Goal: Information Seeking & Learning: Learn about a topic

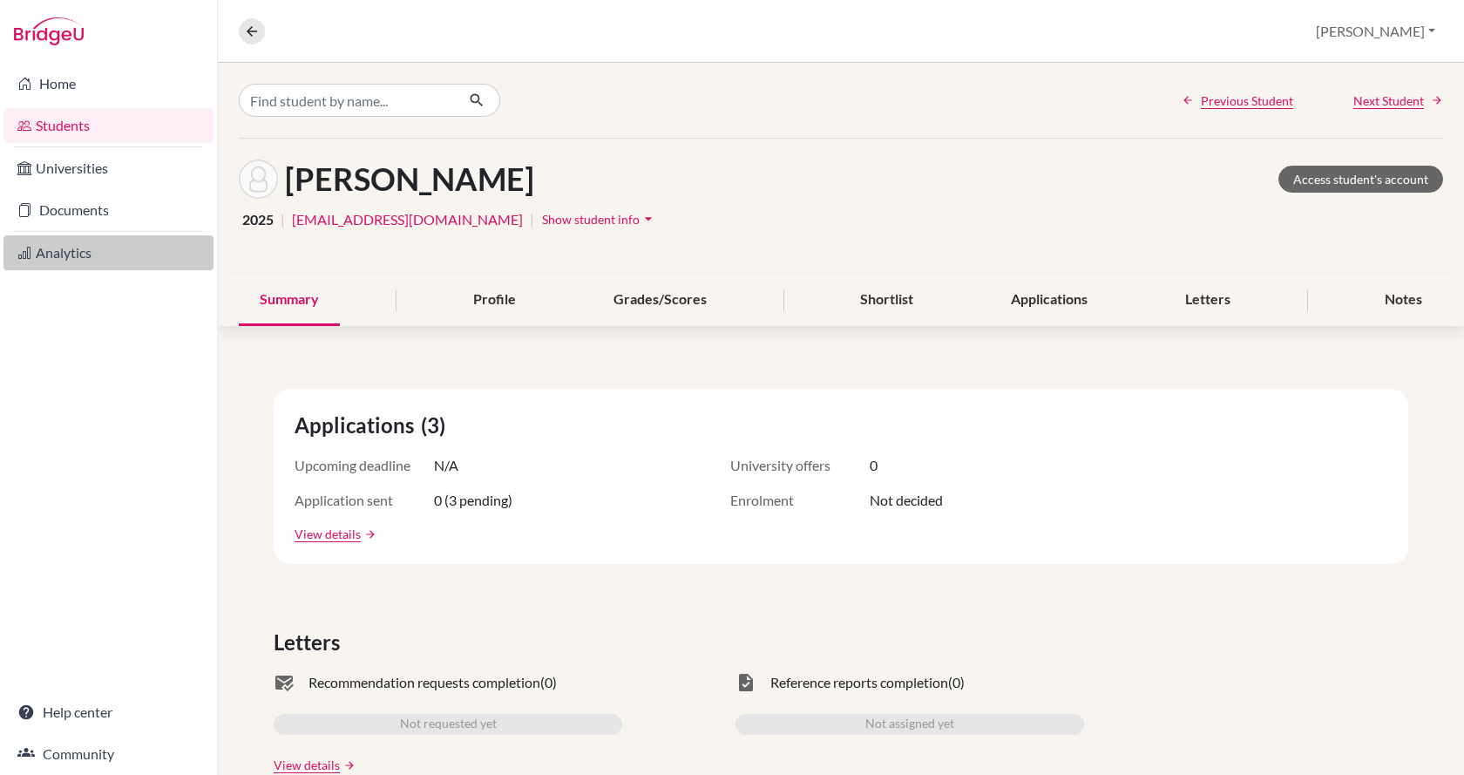
click at [96, 251] on link "Analytics" at bounding box center [108, 252] width 210 height 35
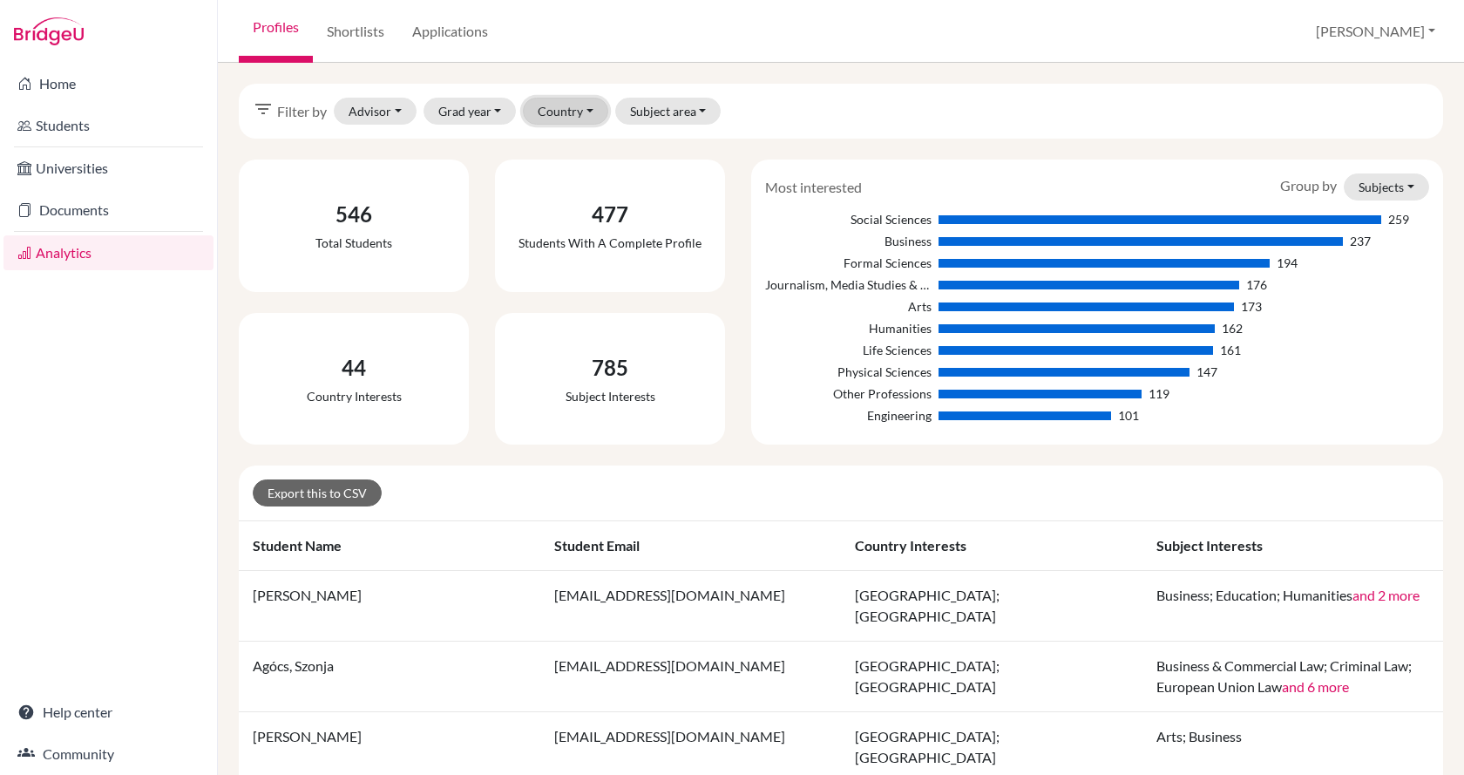
click at [572, 113] on button "Country" at bounding box center [565, 111] width 85 height 27
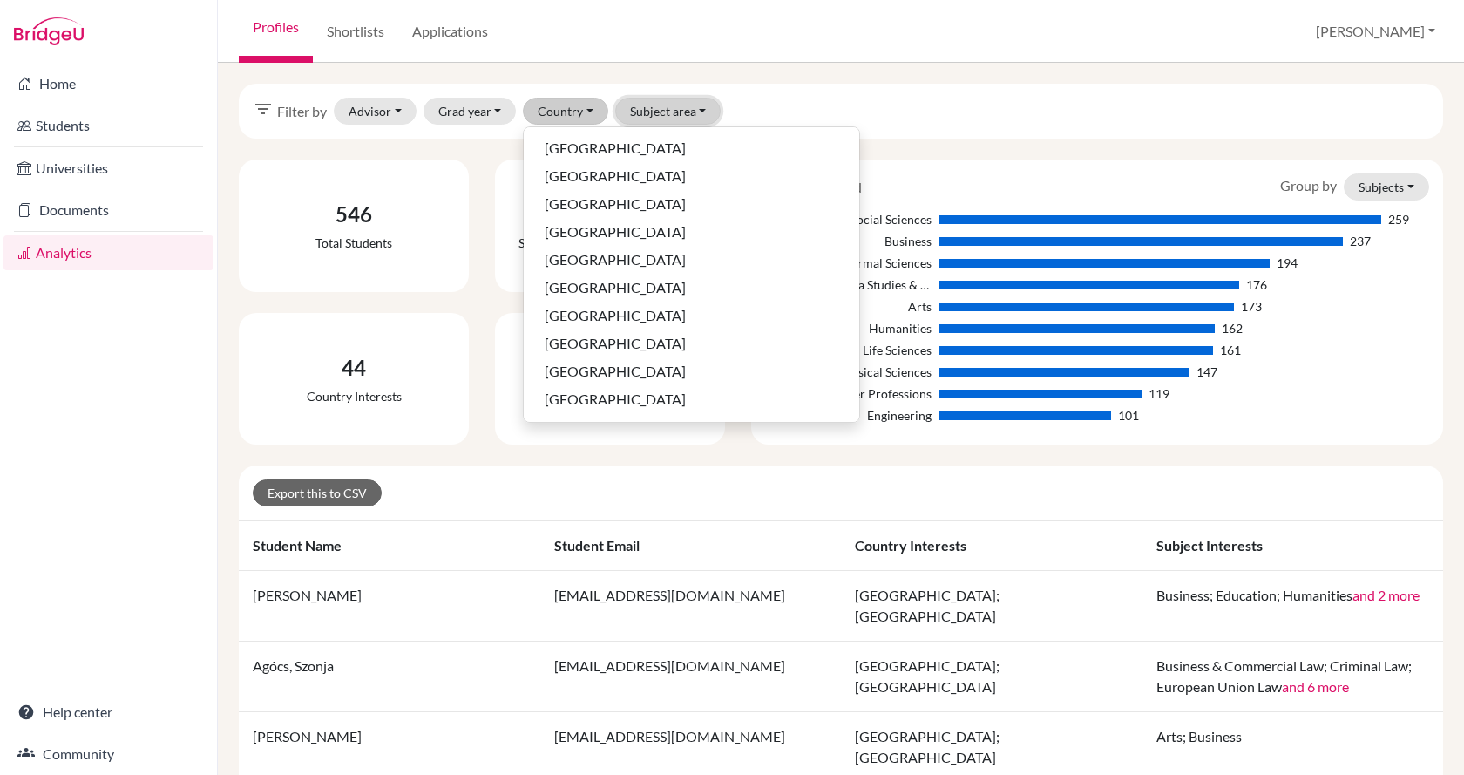
click at [654, 111] on button "Subject area" at bounding box center [668, 111] width 106 height 27
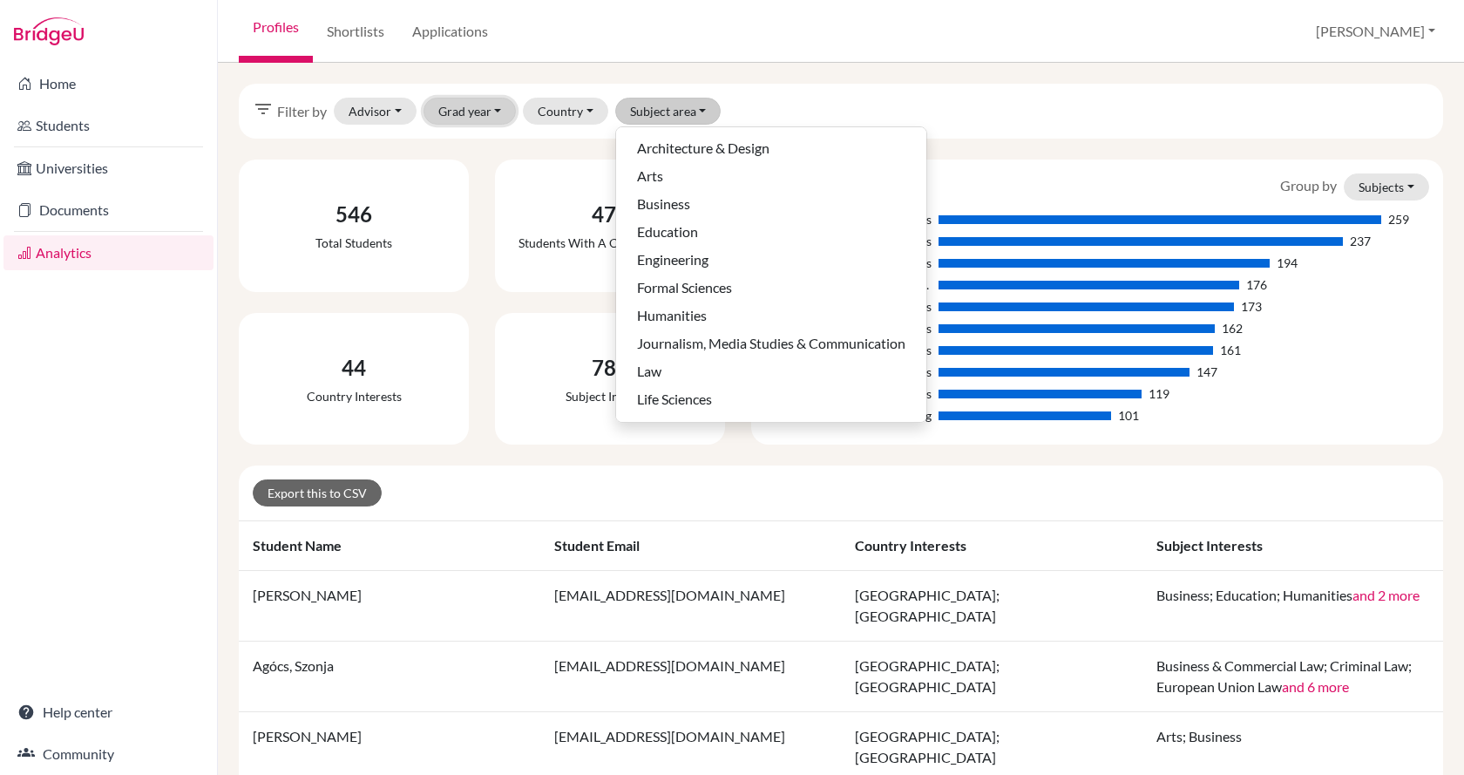
click at [499, 108] on button "Grad year" at bounding box center [470, 111] width 93 height 27
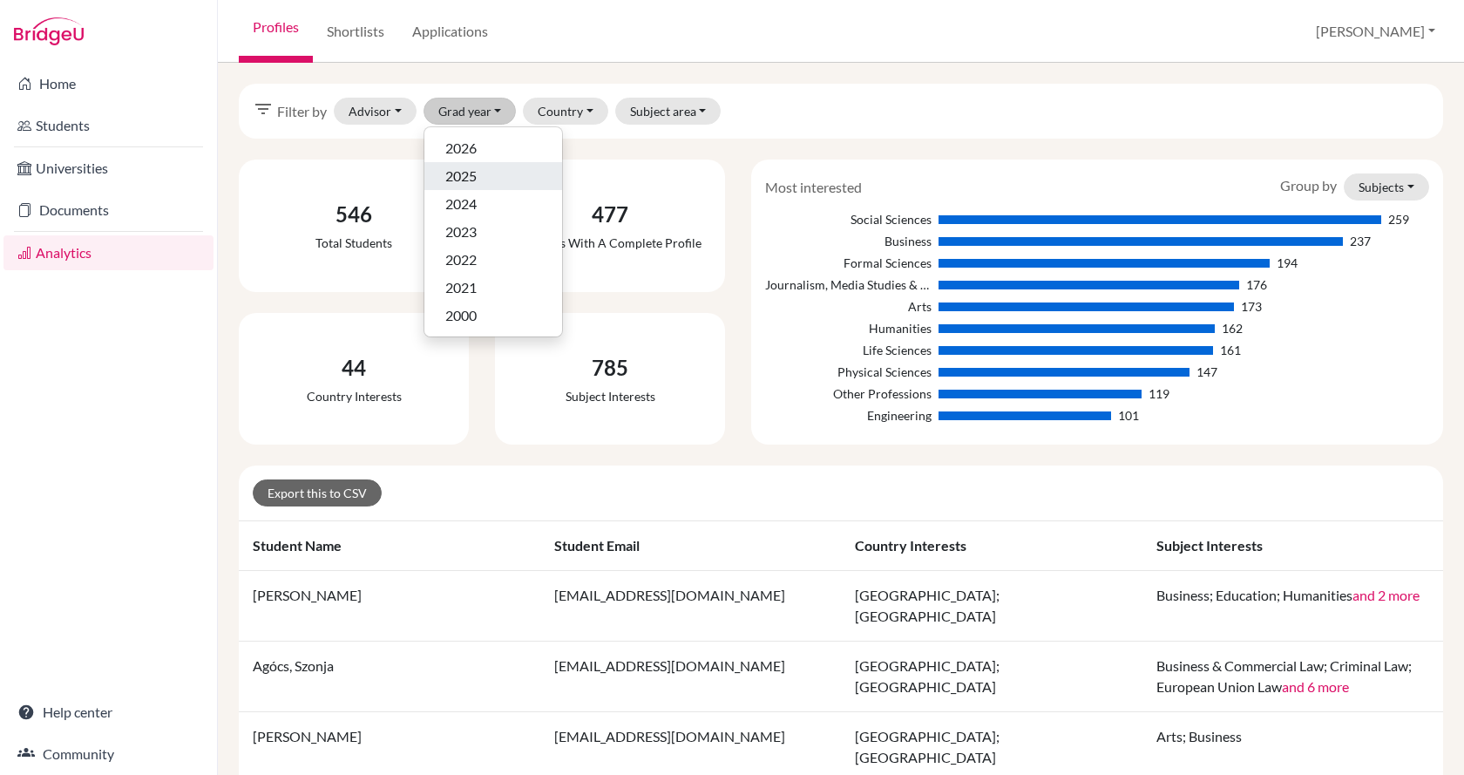
click at [480, 178] on div "2025" at bounding box center [493, 176] width 96 height 21
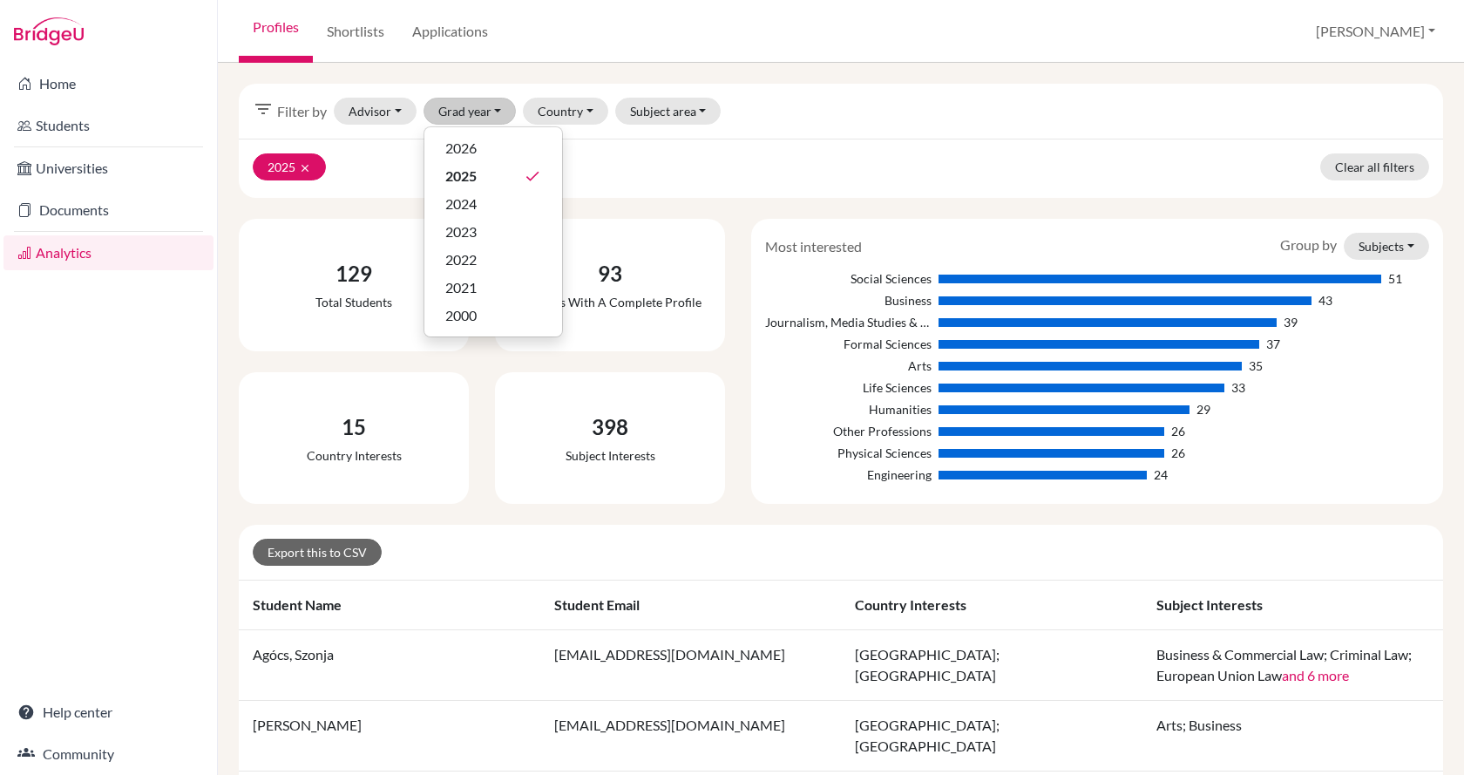
click at [482, 24] on link "Applications" at bounding box center [450, 31] width 104 height 63
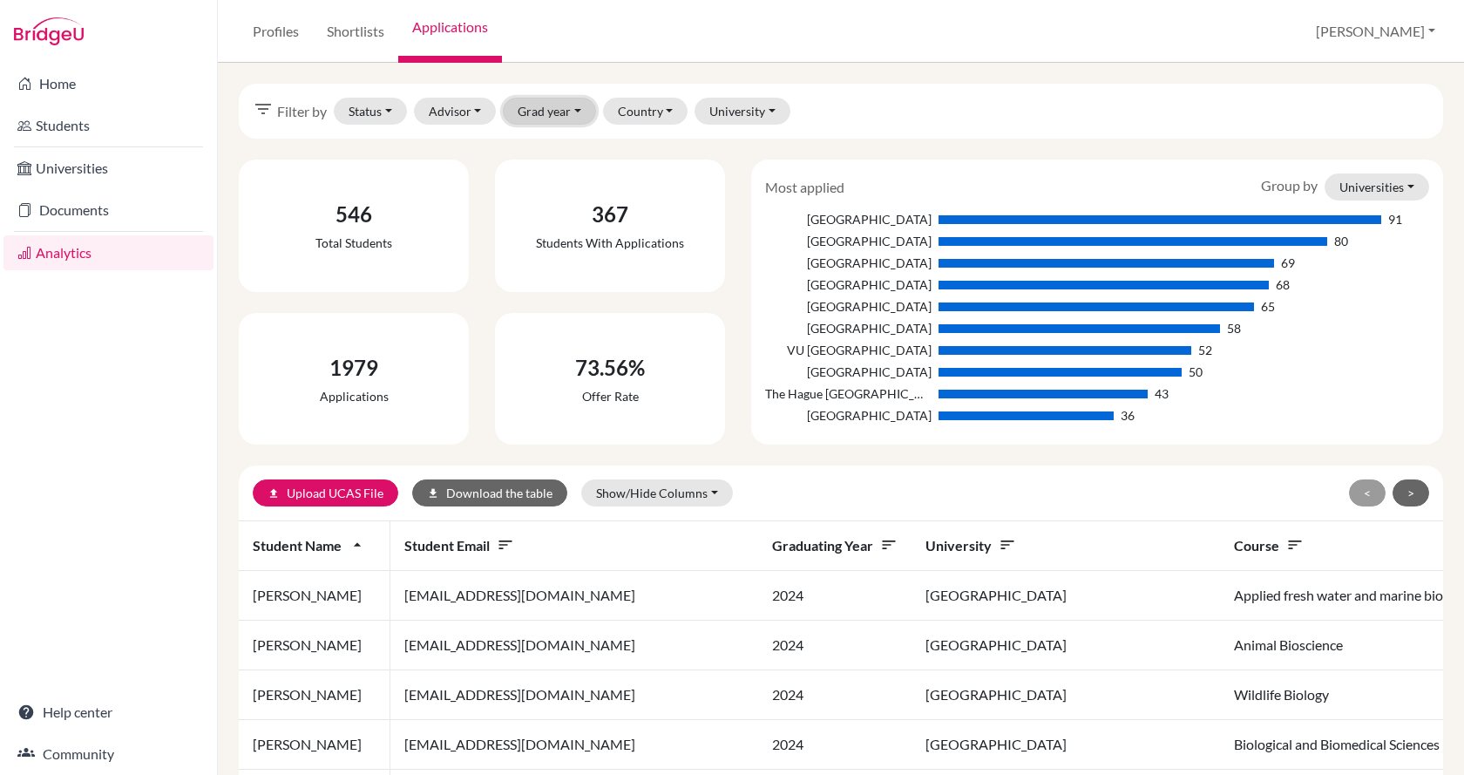
click at [512, 114] on button "Grad year" at bounding box center [549, 111] width 93 height 27
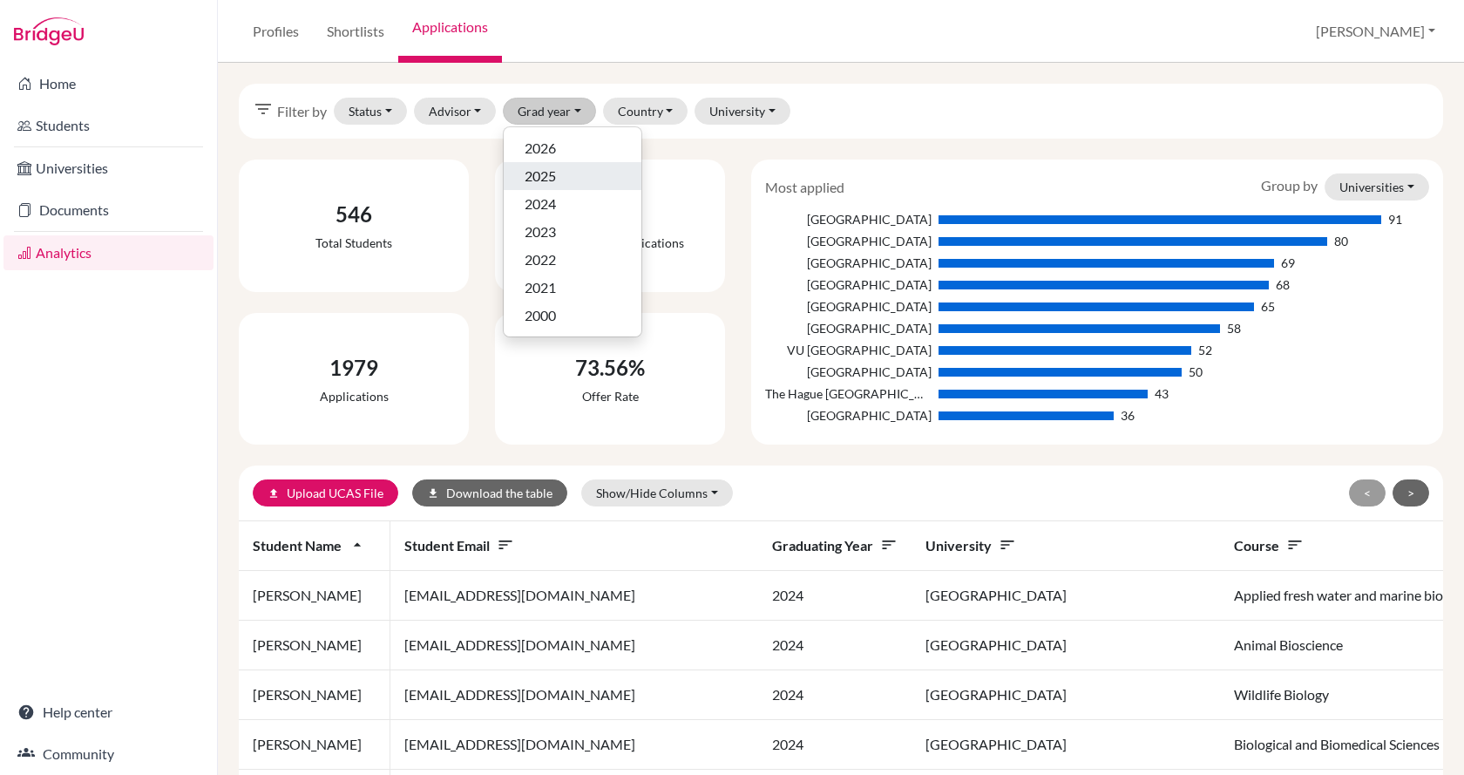
click at [547, 176] on span "2025" at bounding box center [540, 176] width 31 height 21
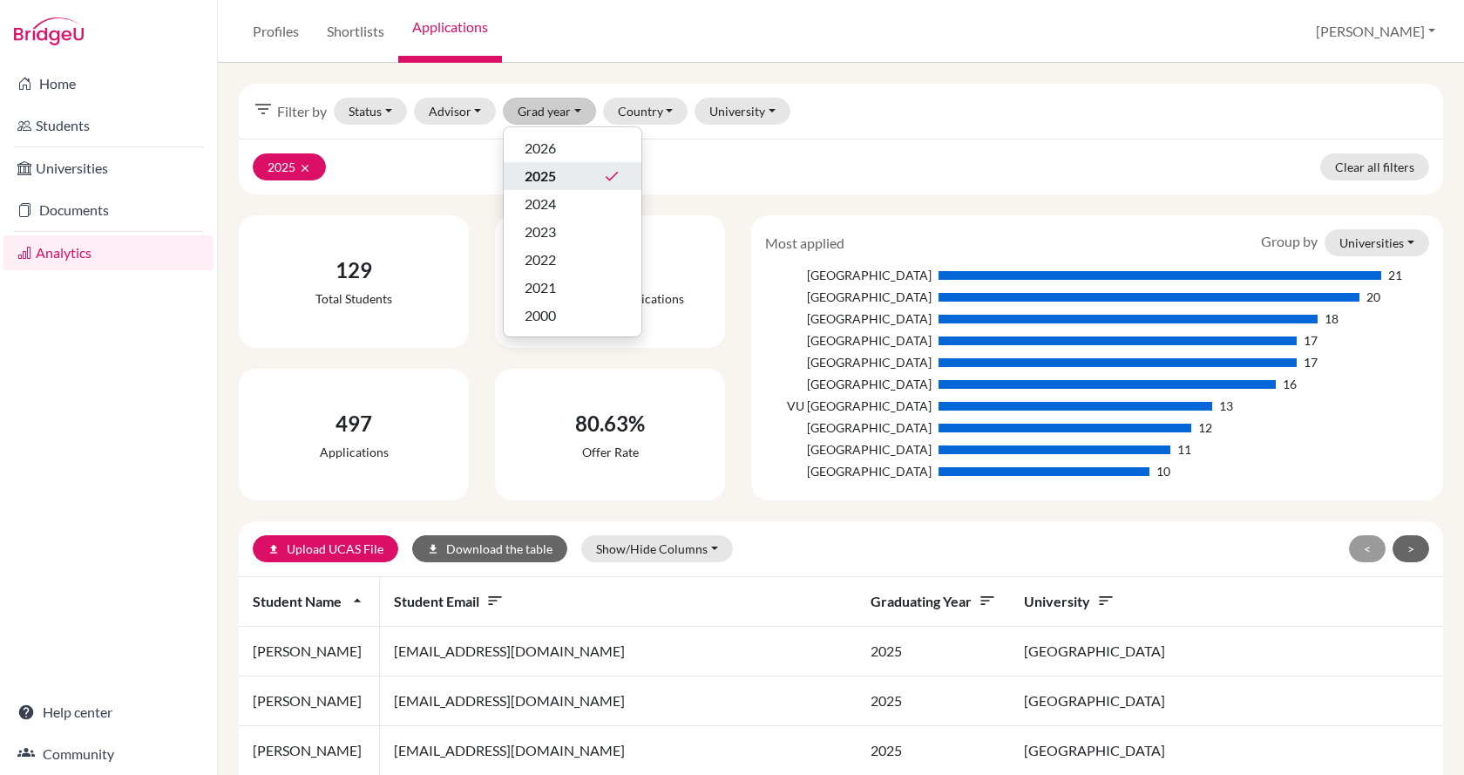
click at [1060, 165] on div "2025 clear Clear all filters" at bounding box center [841, 167] width 1204 height 56
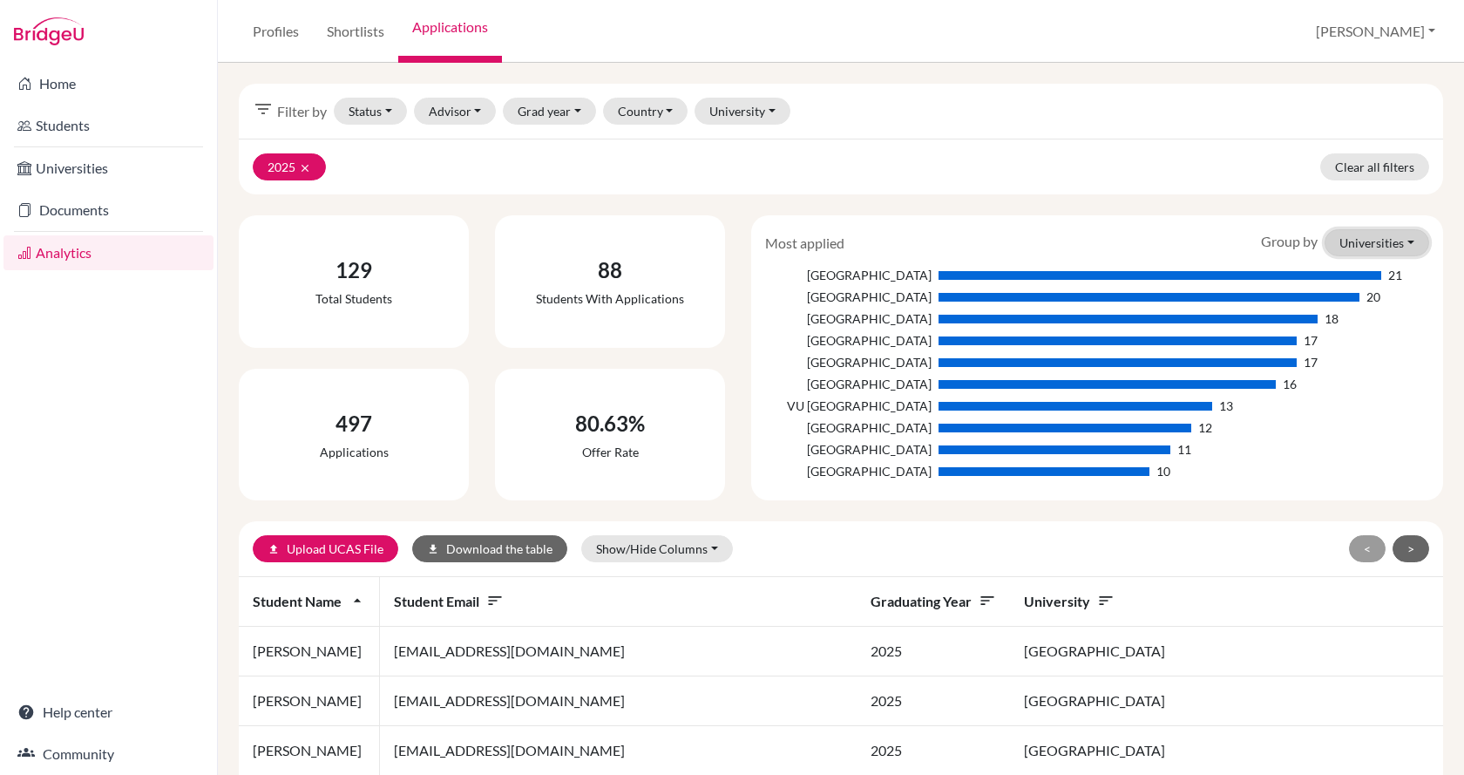
click at [1403, 241] on button "Universities" at bounding box center [1377, 242] width 105 height 27
click at [1379, 308] on button "Courses" at bounding box center [1359, 308] width 138 height 28
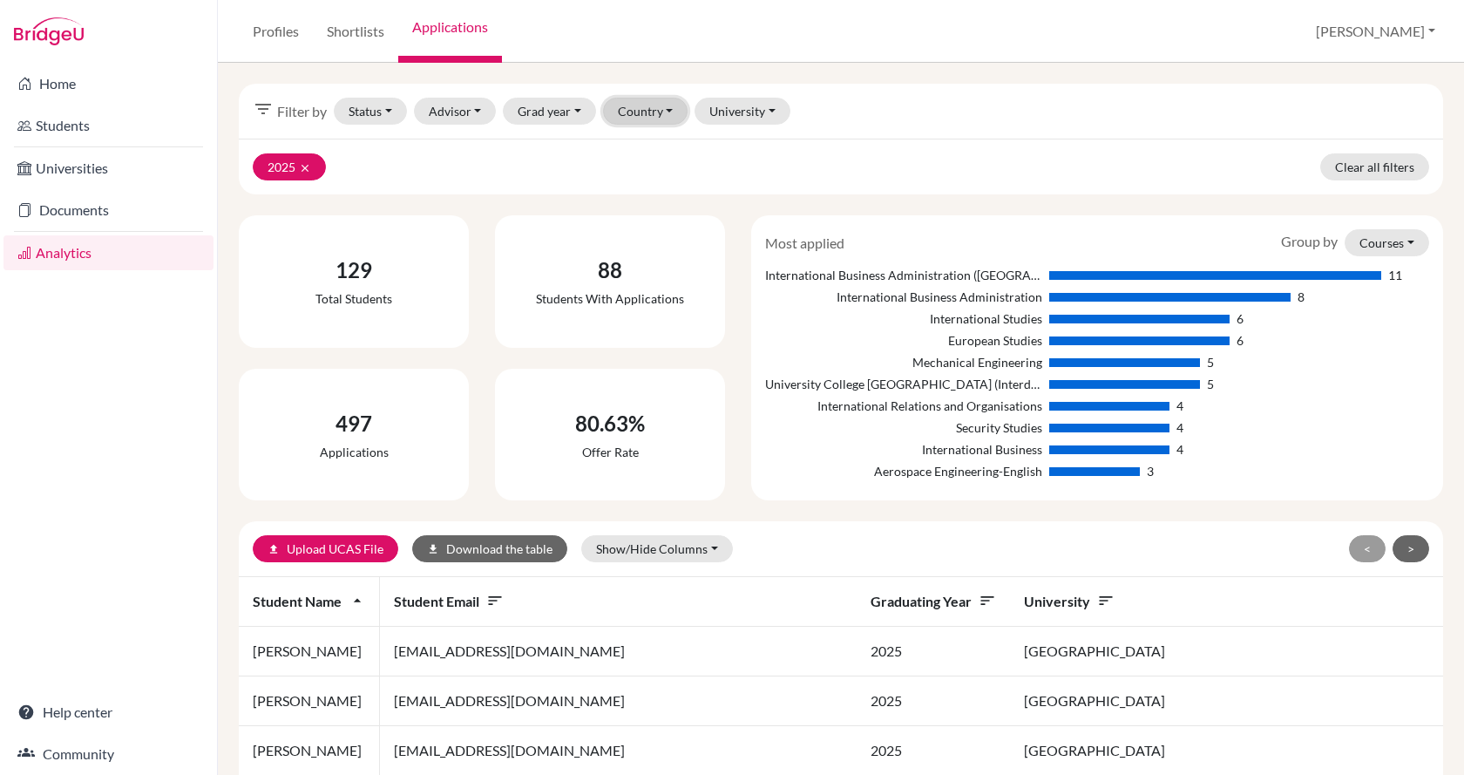
click at [661, 109] on button "Country" at bounding box center [645, 111] width 85 height 27
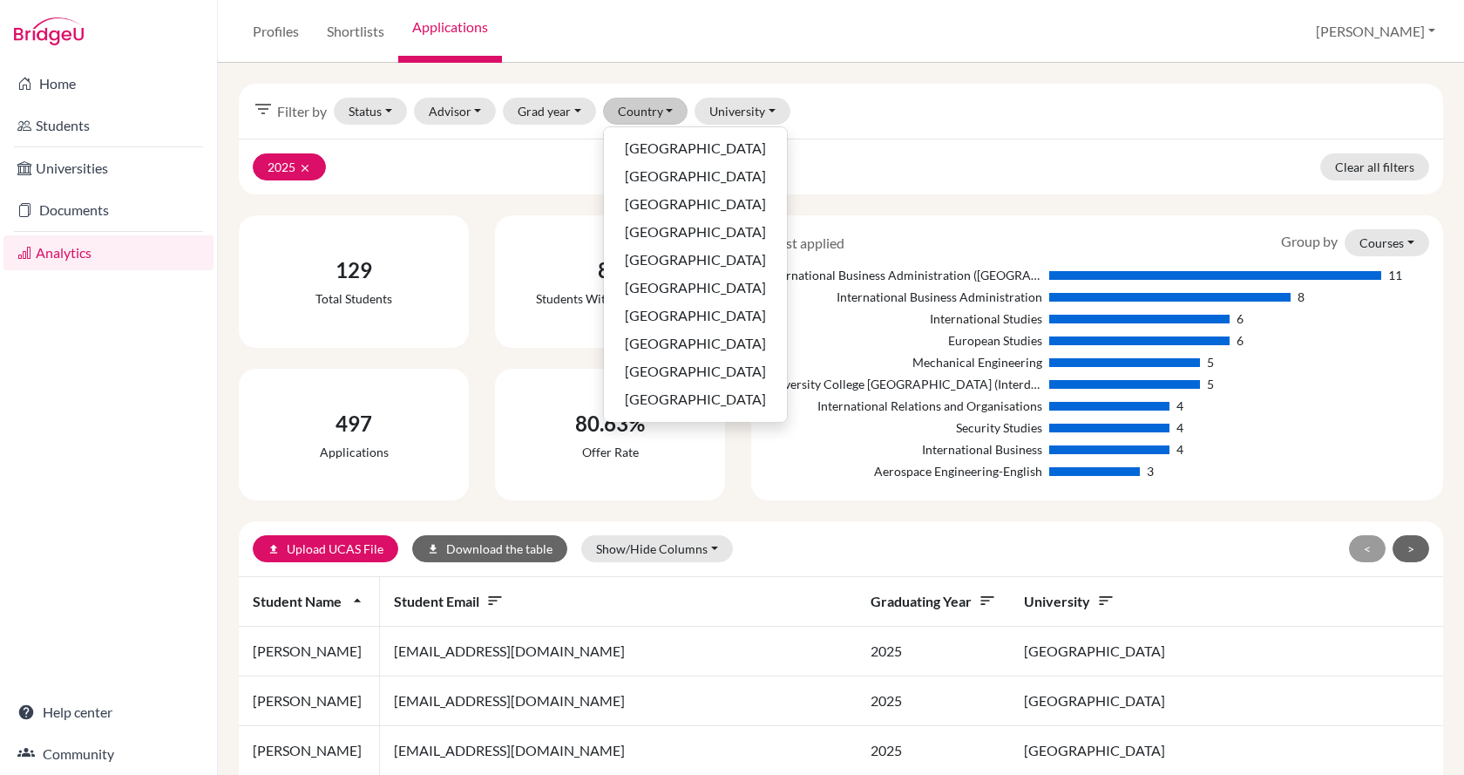
click at [978, 545] on div "upload Upload UCAS File download Download the table Show/Hide Columns Show all …" at bounding box center [645, 548] width 784 height 27
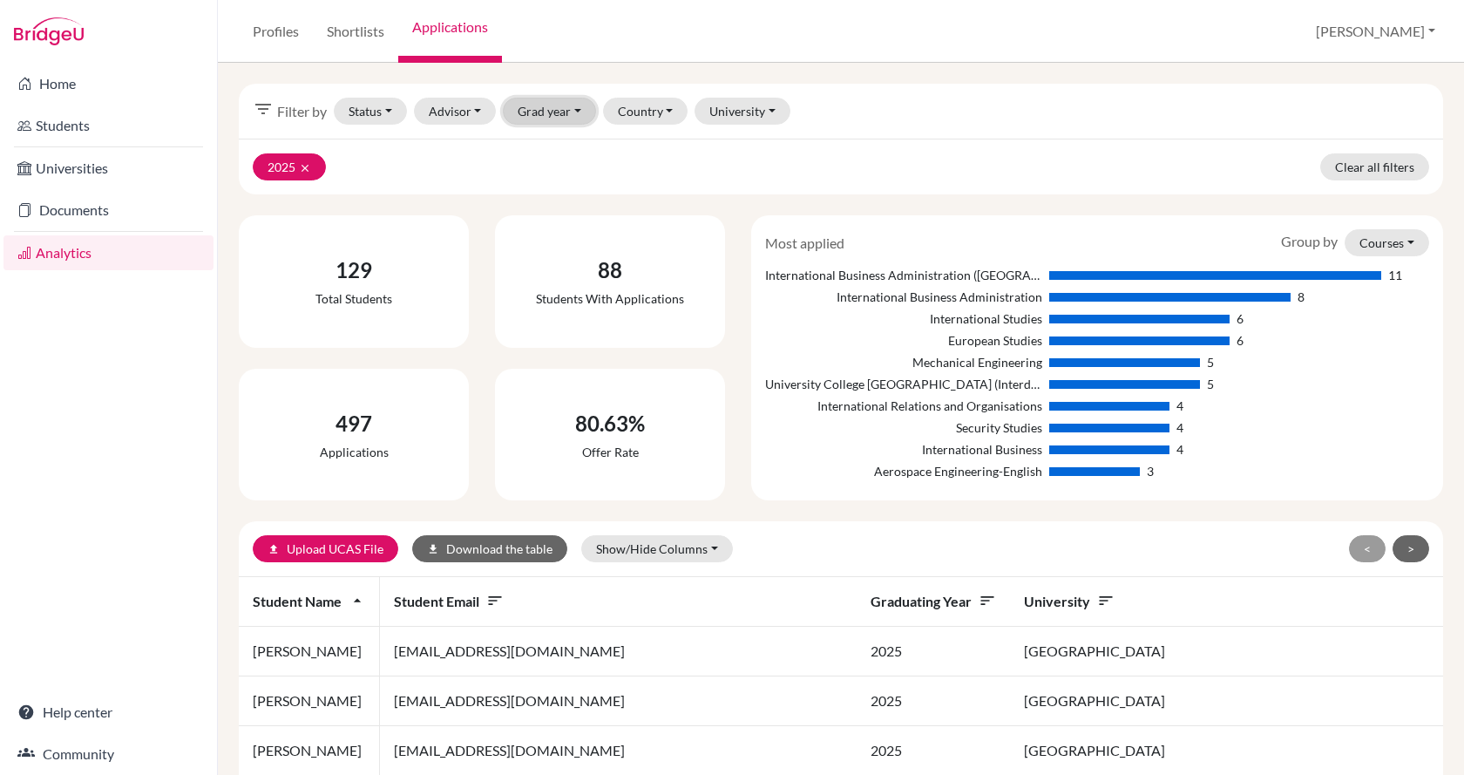
click at [578, 112] on button "Grad year" at bounding box center [549, 111] width 93 height 27
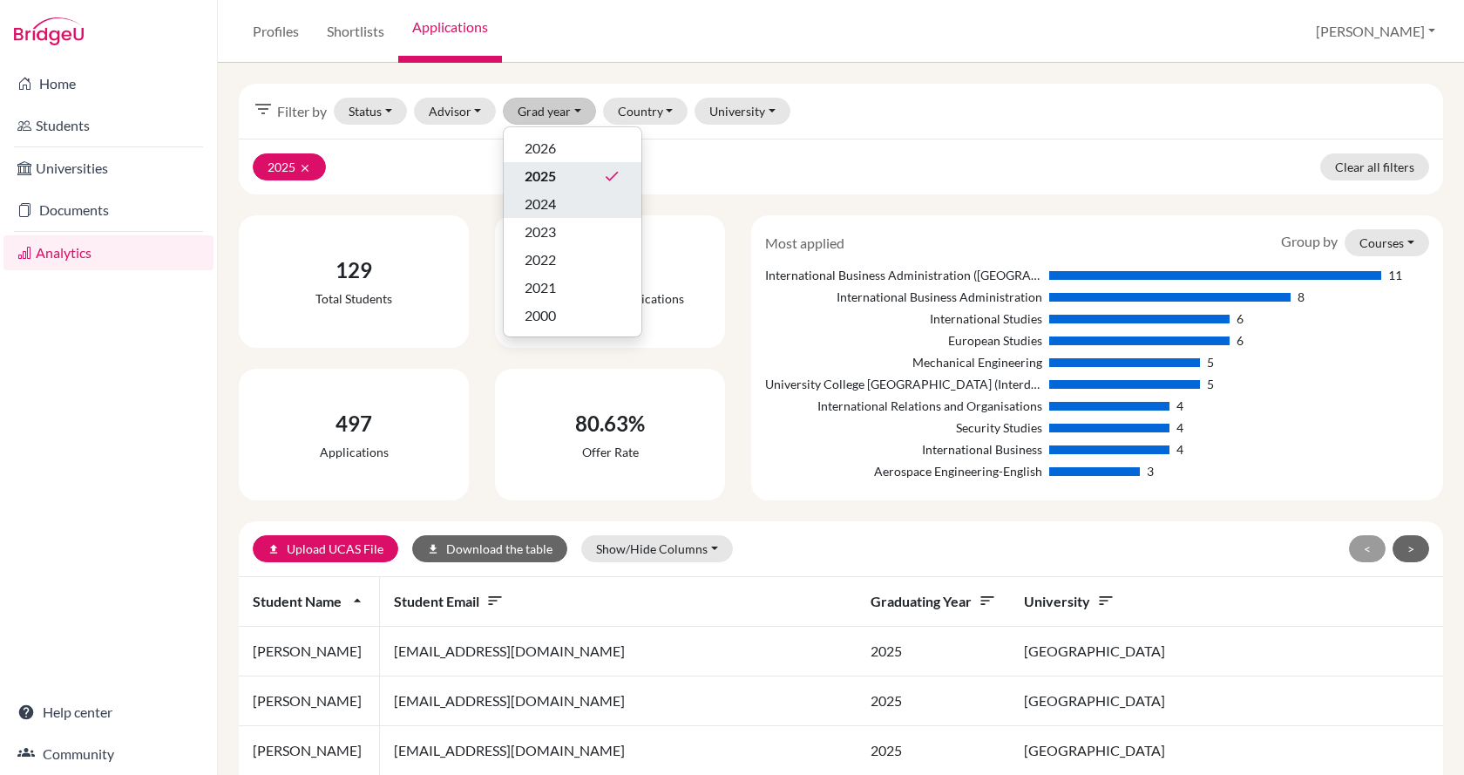
click at [573, 198] on div "2024" at bounding box center [573, 203] width 96 height 21
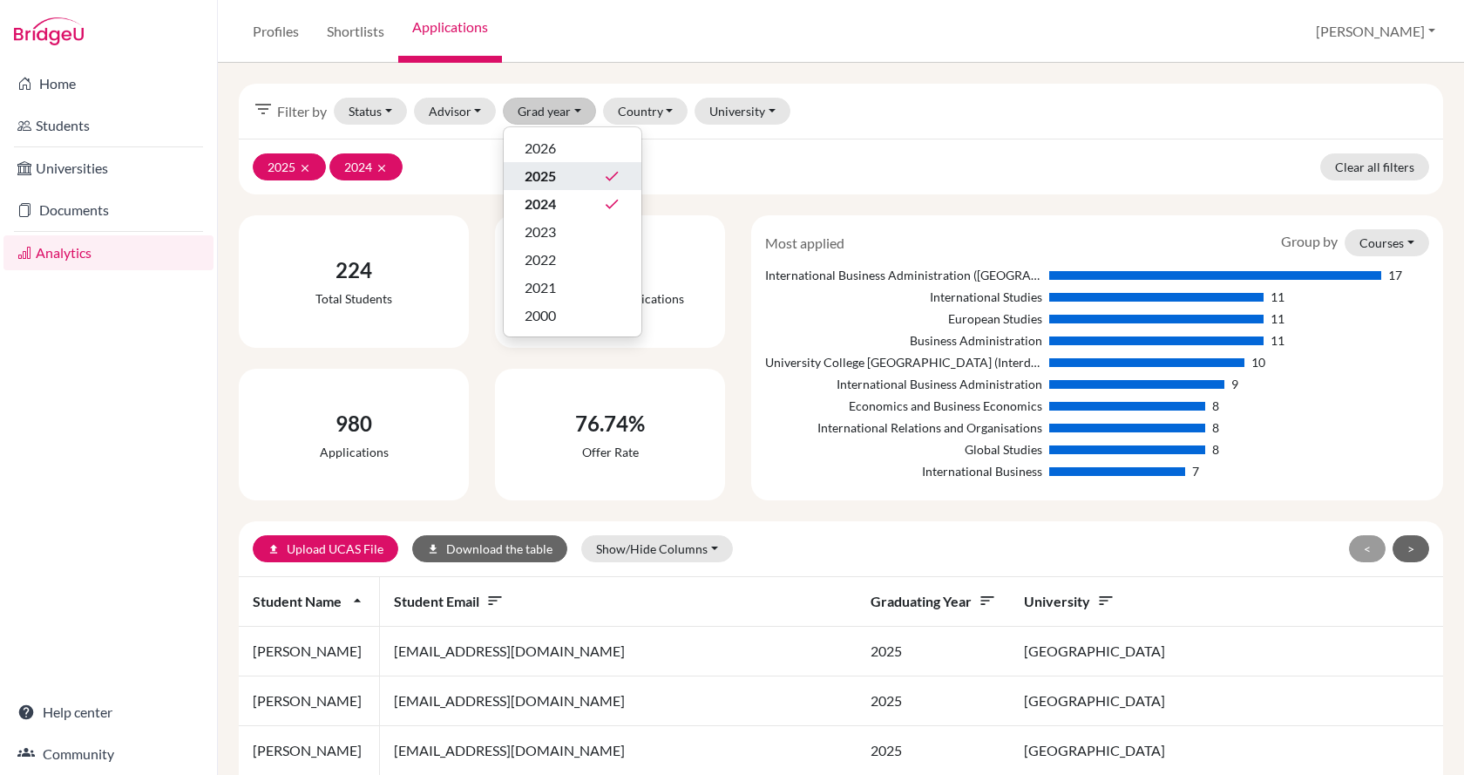
click at [782, 552] on div "upload Upload UCAS File download Download the table Show/Hide Columns Show all …" at bounding box center [645, 548] width 784 height 27
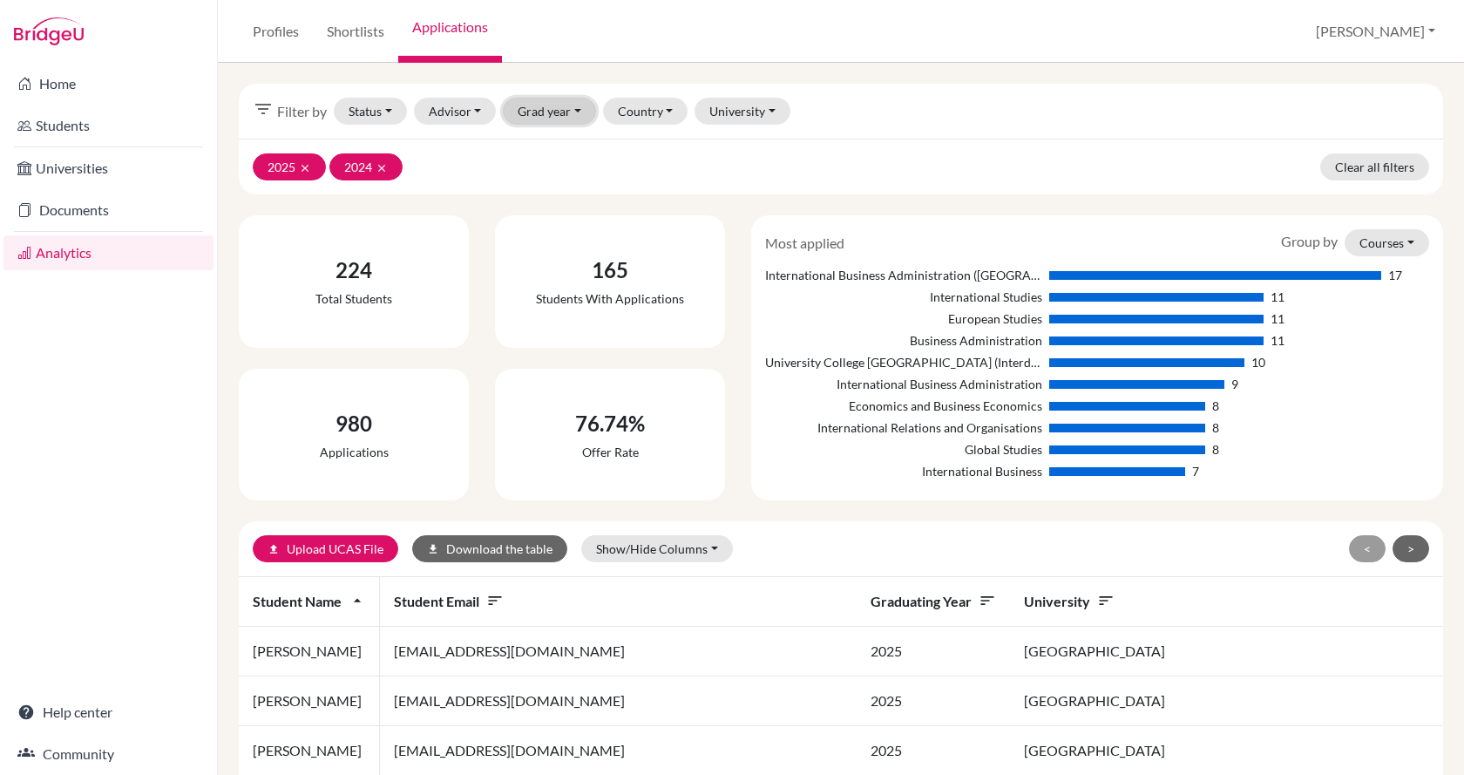
click at [574, 112] on button "Grad year" at bounding box center [549, 111] width 93 height 27
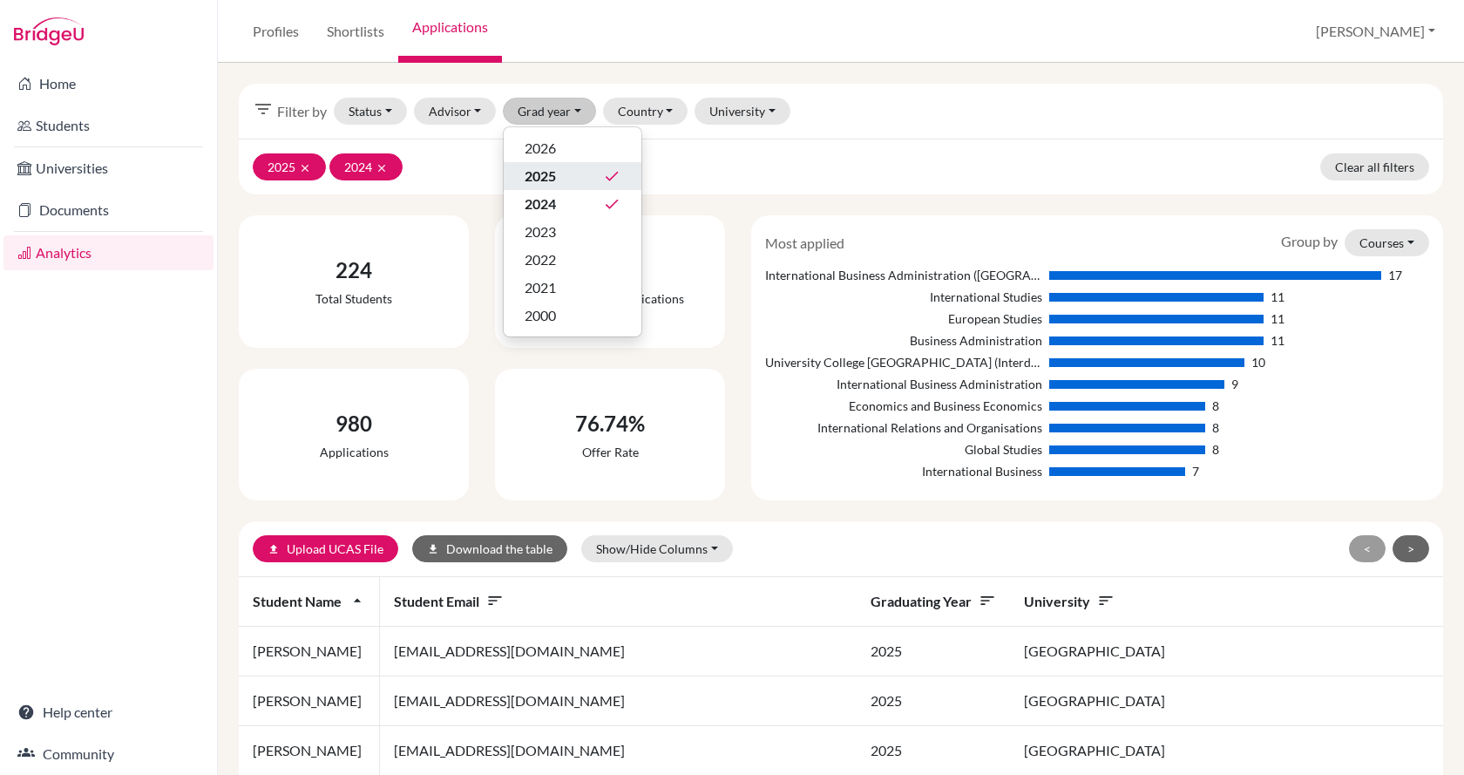
click at [571, 168] on div "2025 done" at bounding box center [573, 176] width 96 height 21
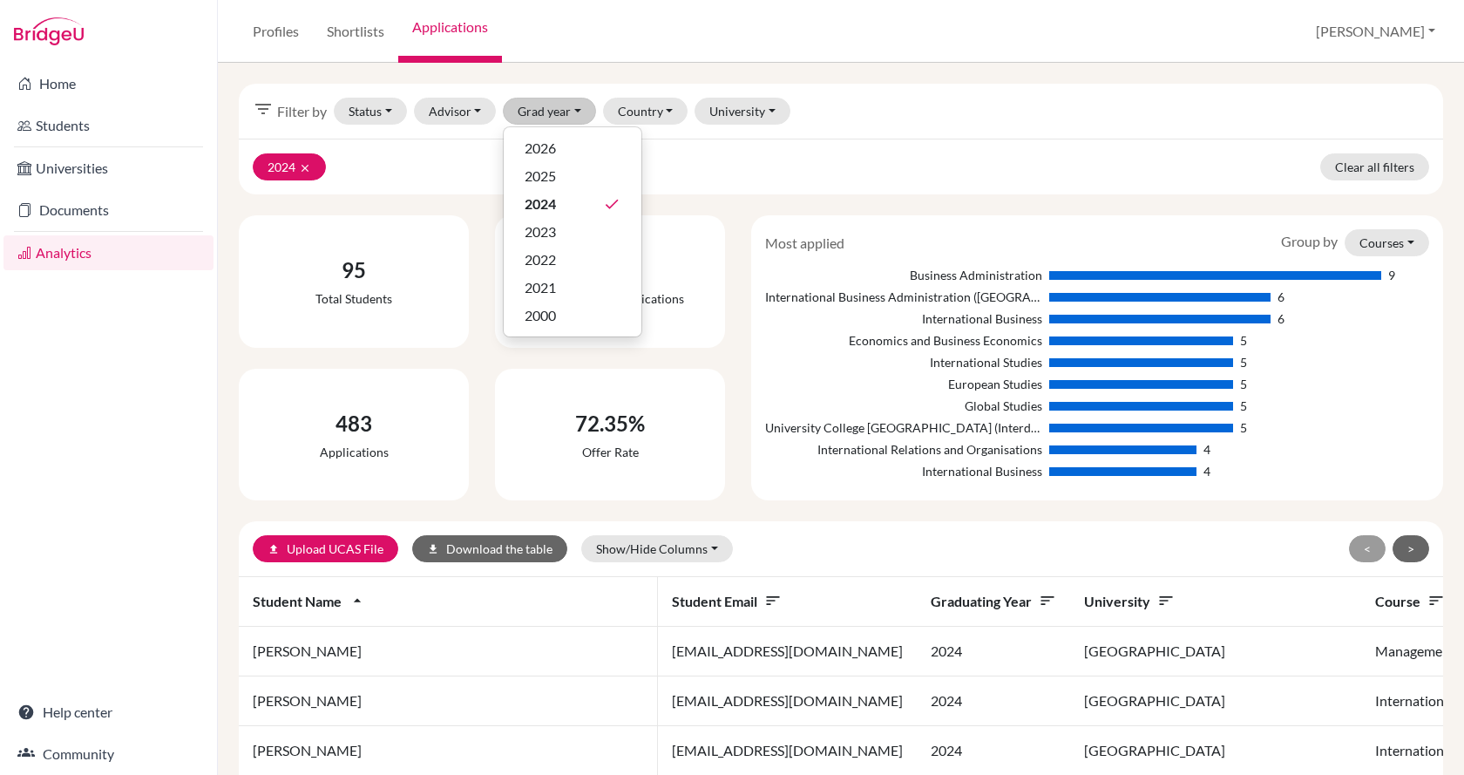
click at [709, 234] on div "77 Students with applications" at bounding box center [610, 281] width 216 height 119
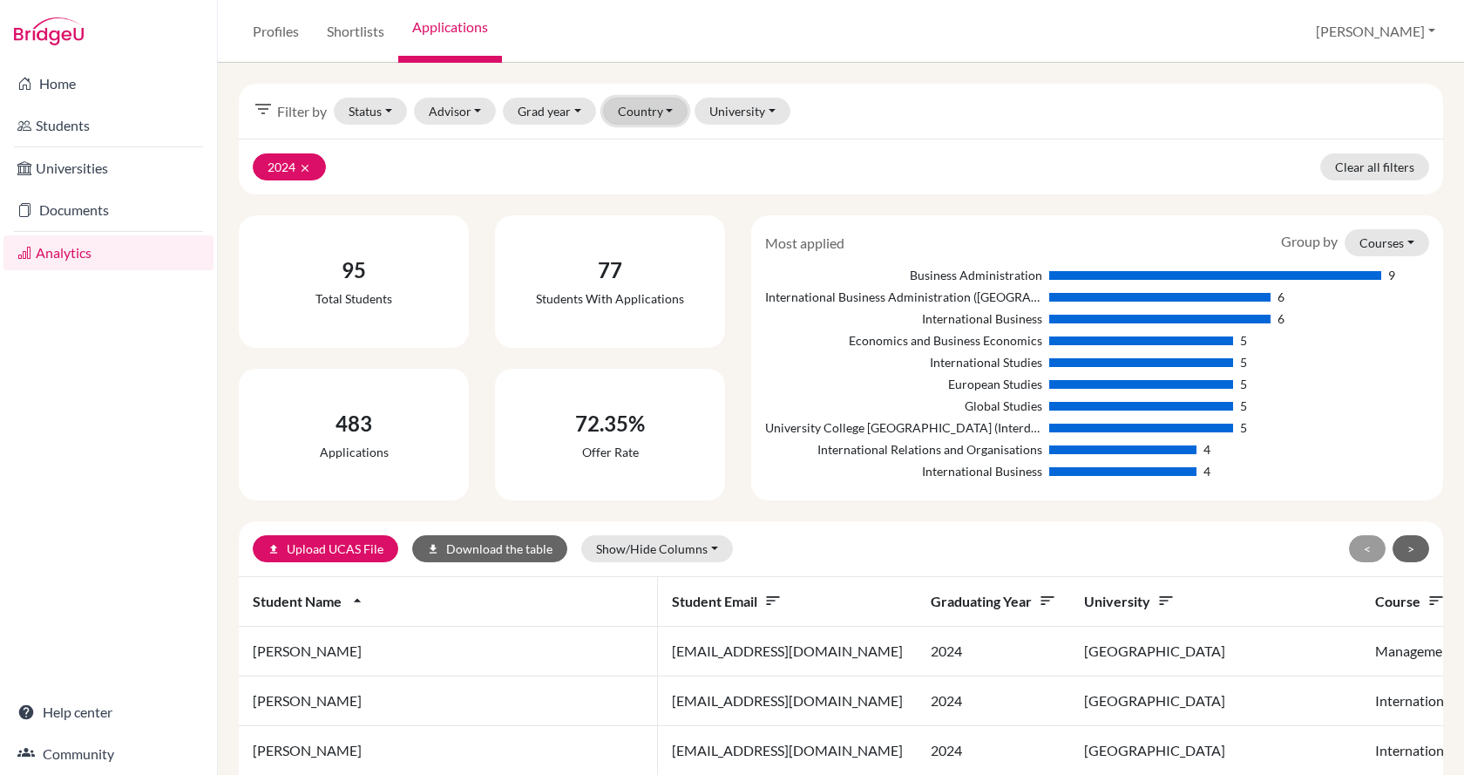
click at [660, 106] on button "Country" at bounding box center [645, 111] width 85 height 27
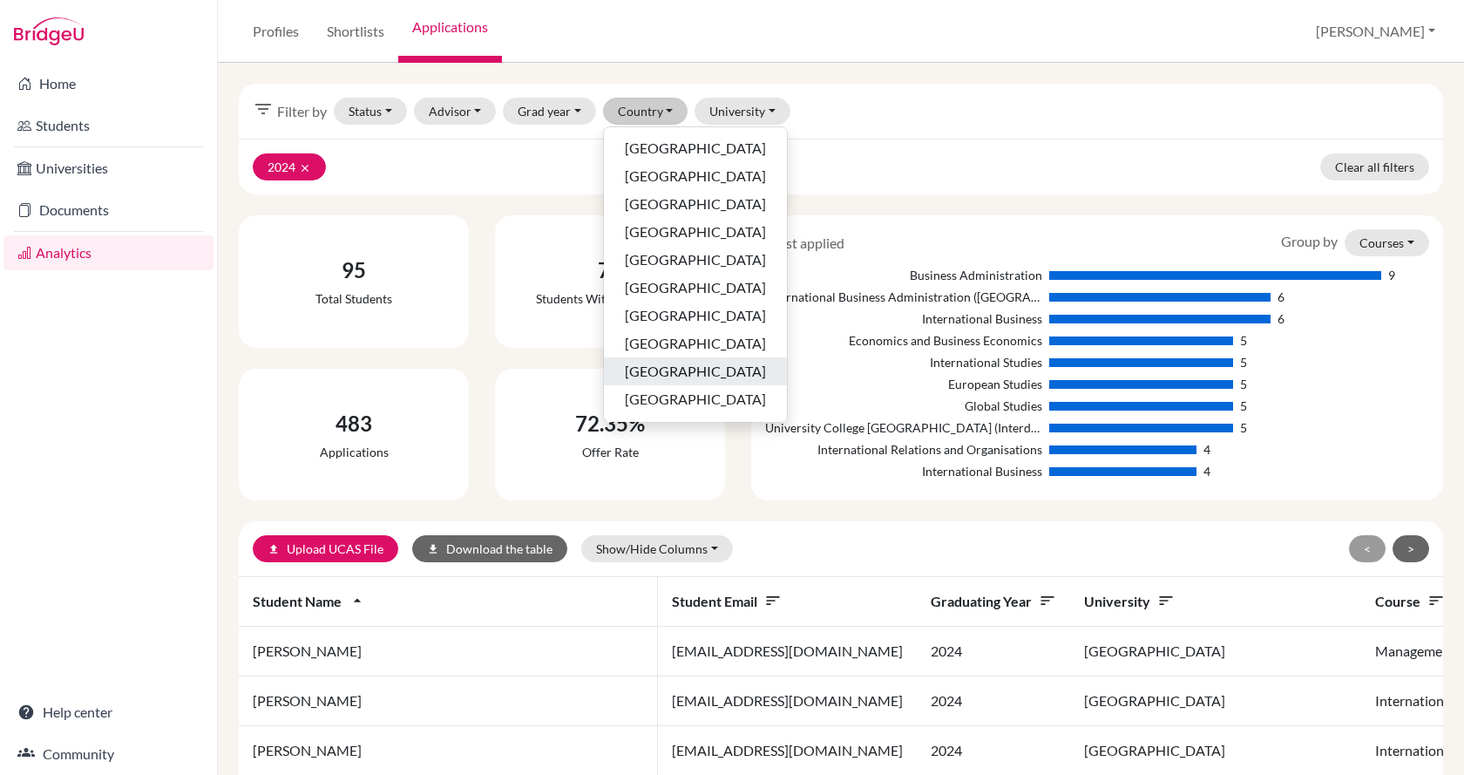
click at [668, 376] on span "[GEOGRAPHIC_DATA]" at bounding box center [695, 371] width 141 height 21
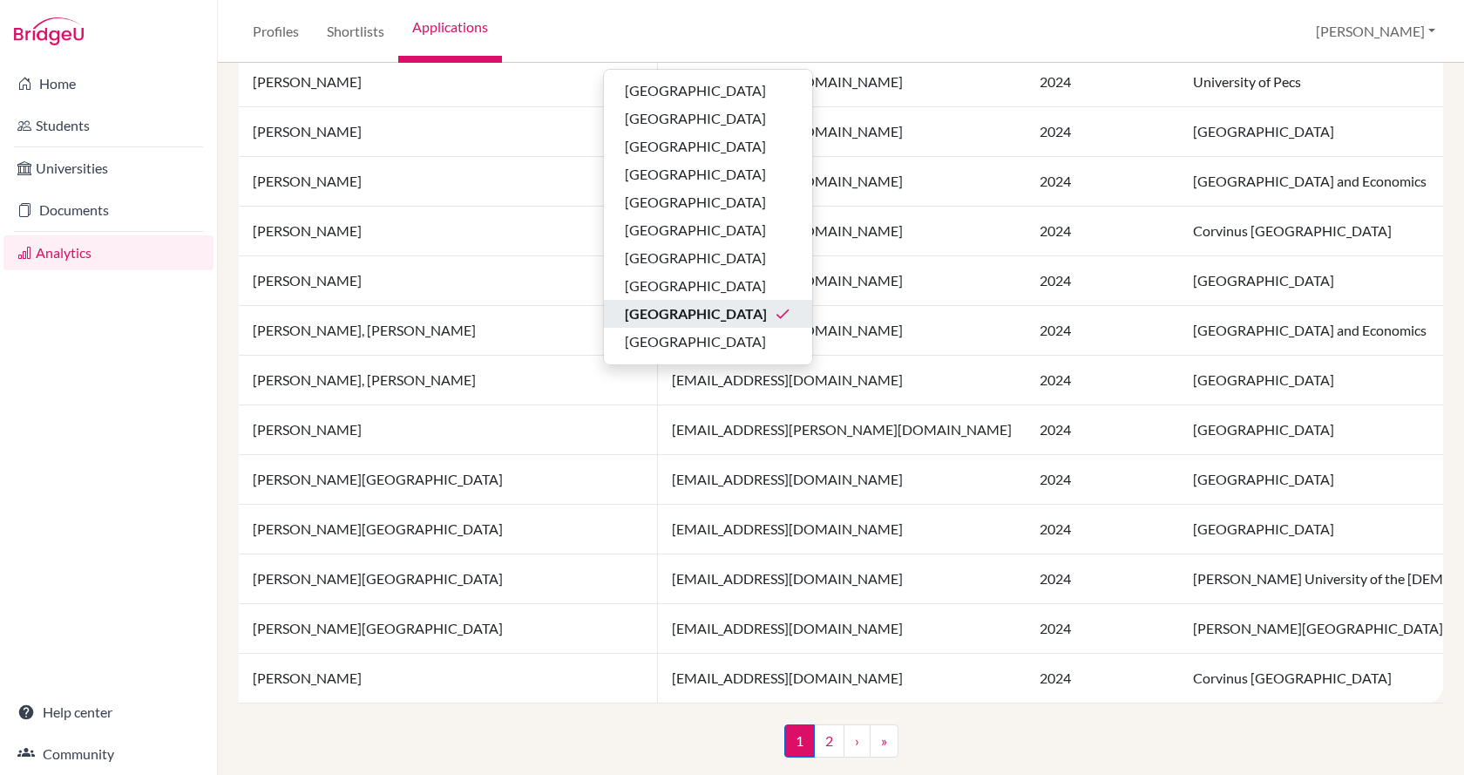
scroll to position [1196, 0]
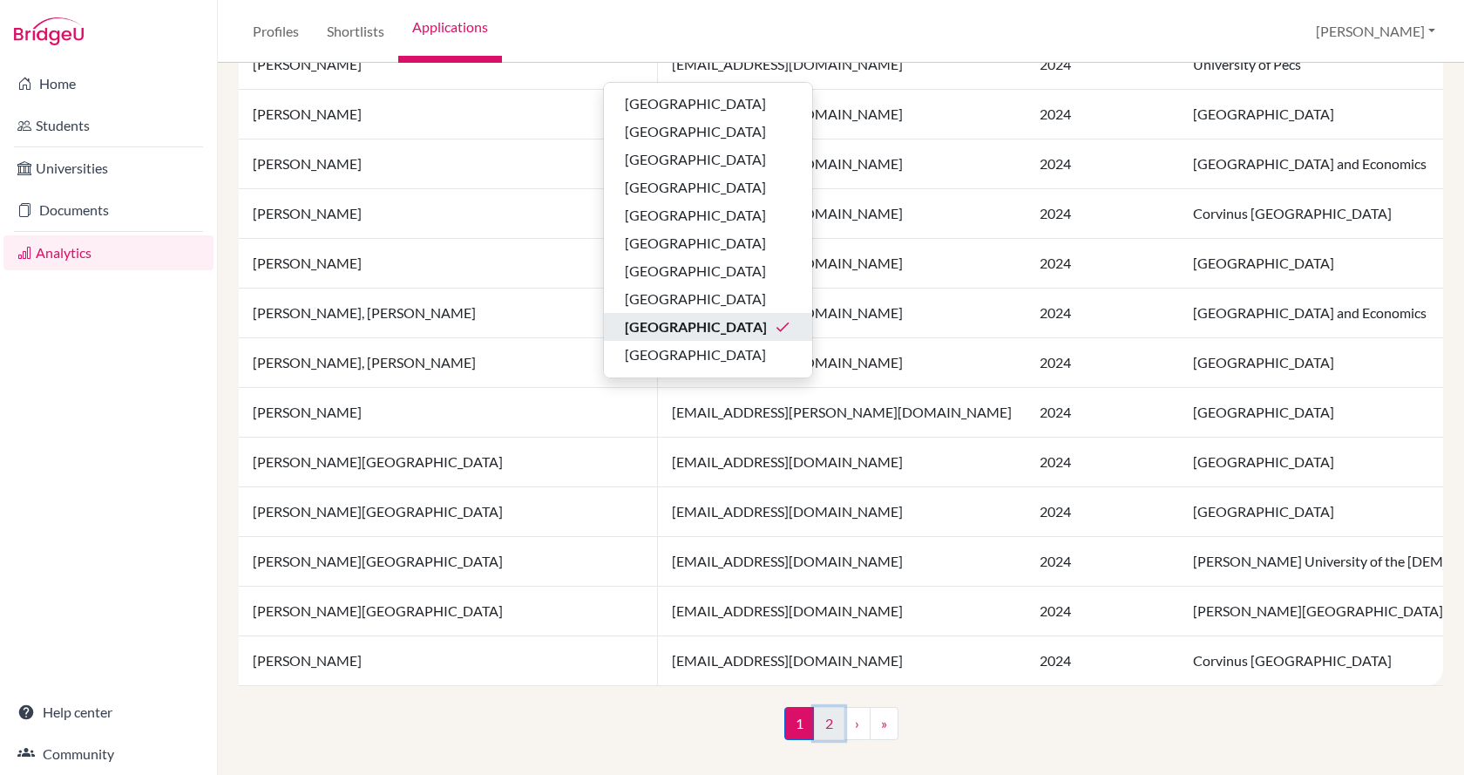
click at [827, 725] on link "2" at bounding box center [829, 723] width 31 height 33
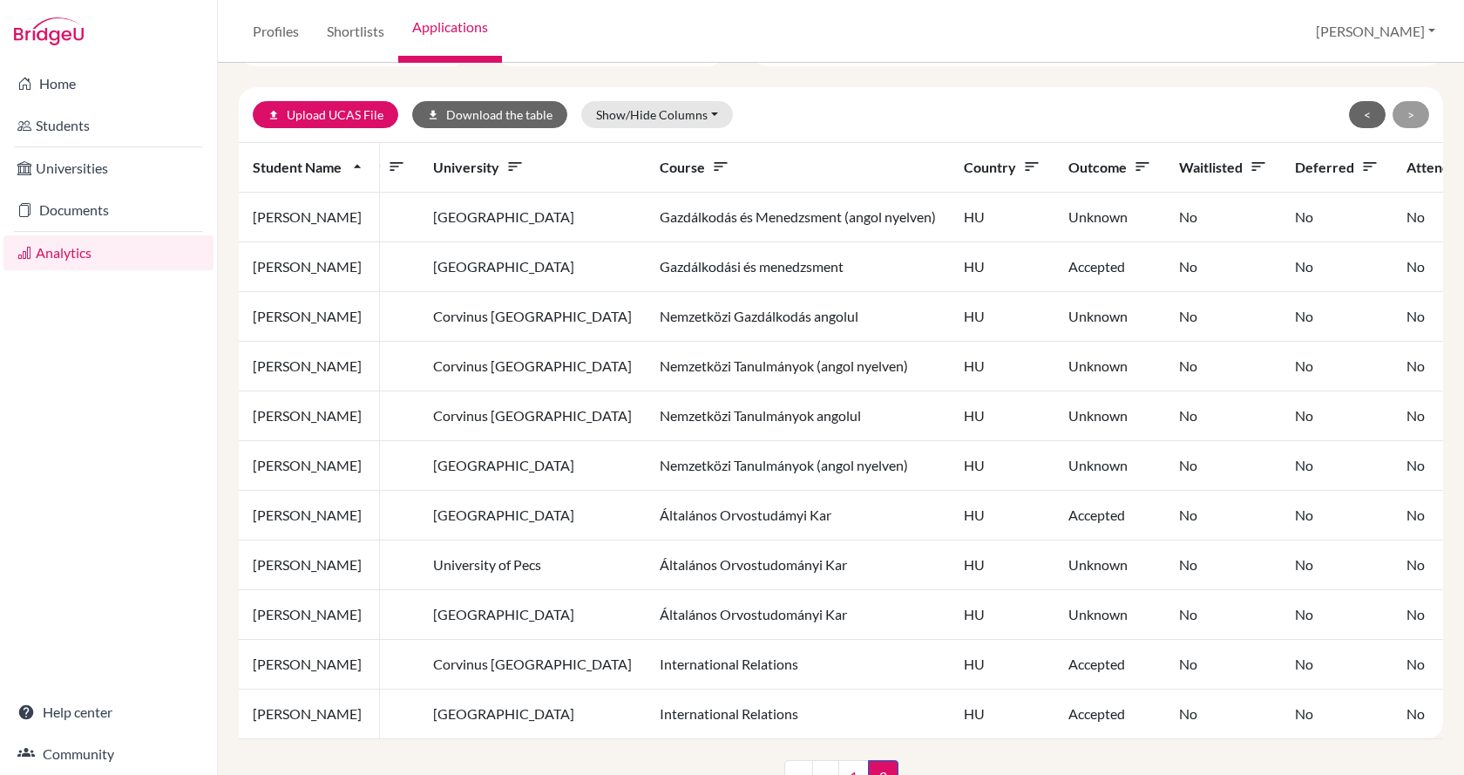
scroll to position [500, 0]
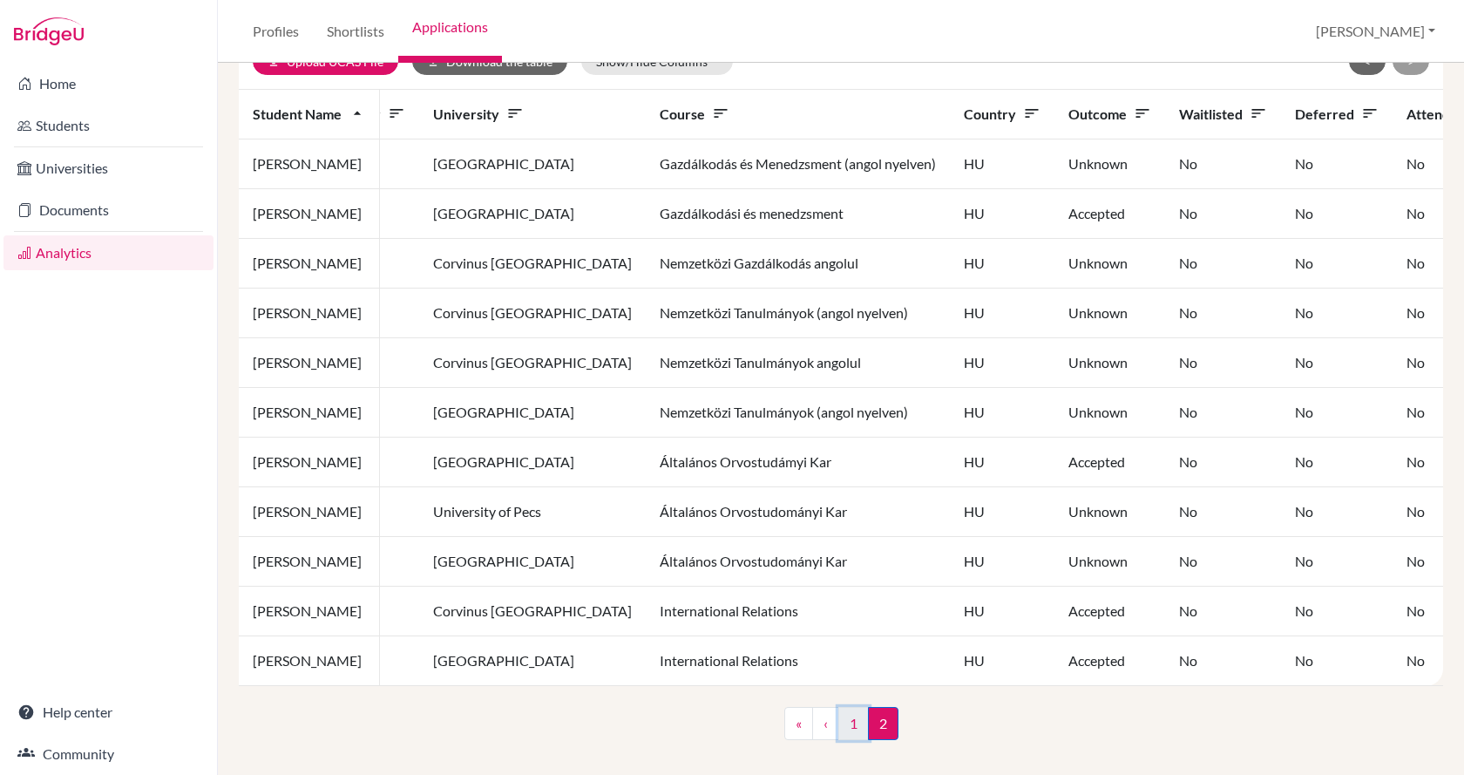
click at [851, 726] on link "1" at bounding box center [853, 723] width 31 height 33
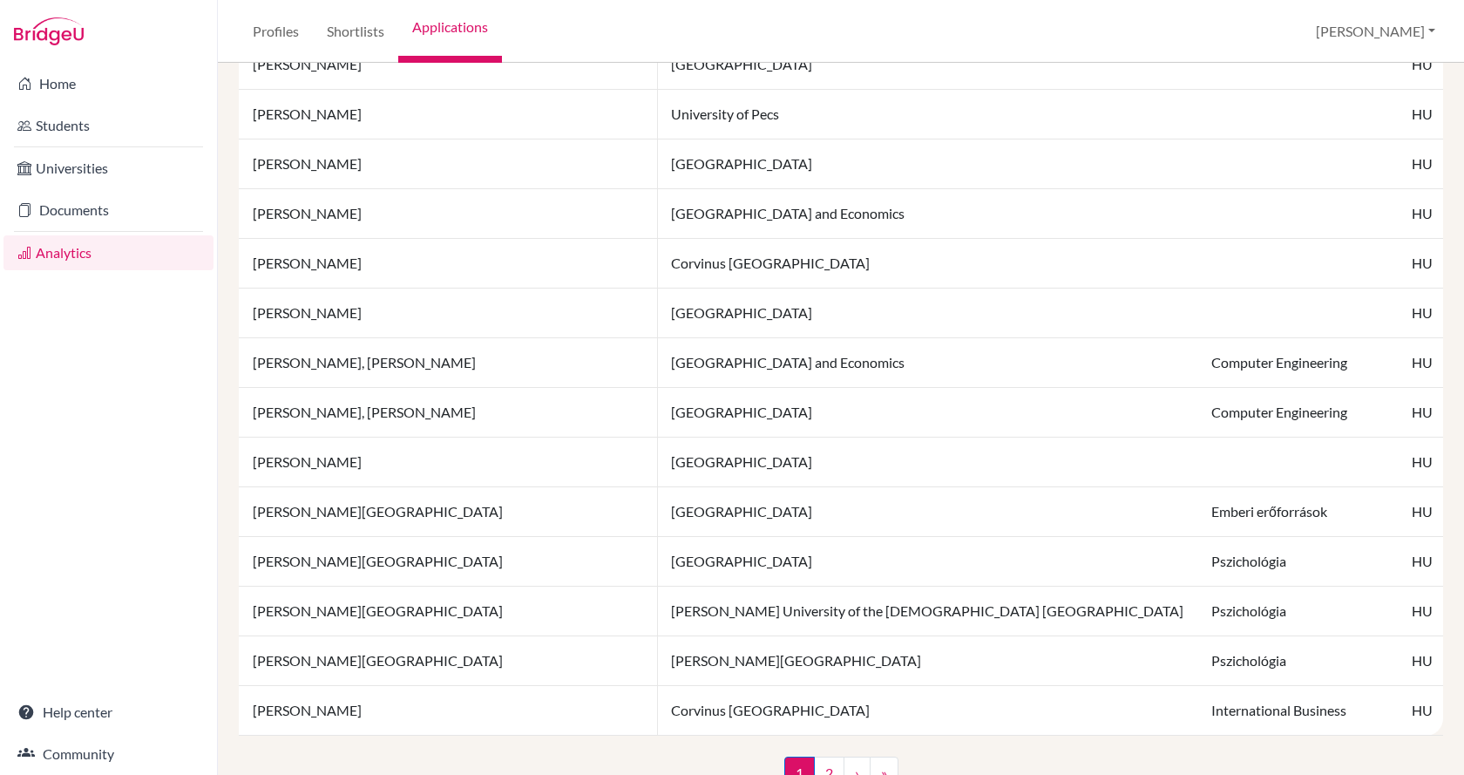
scroll to position [1196, 0]
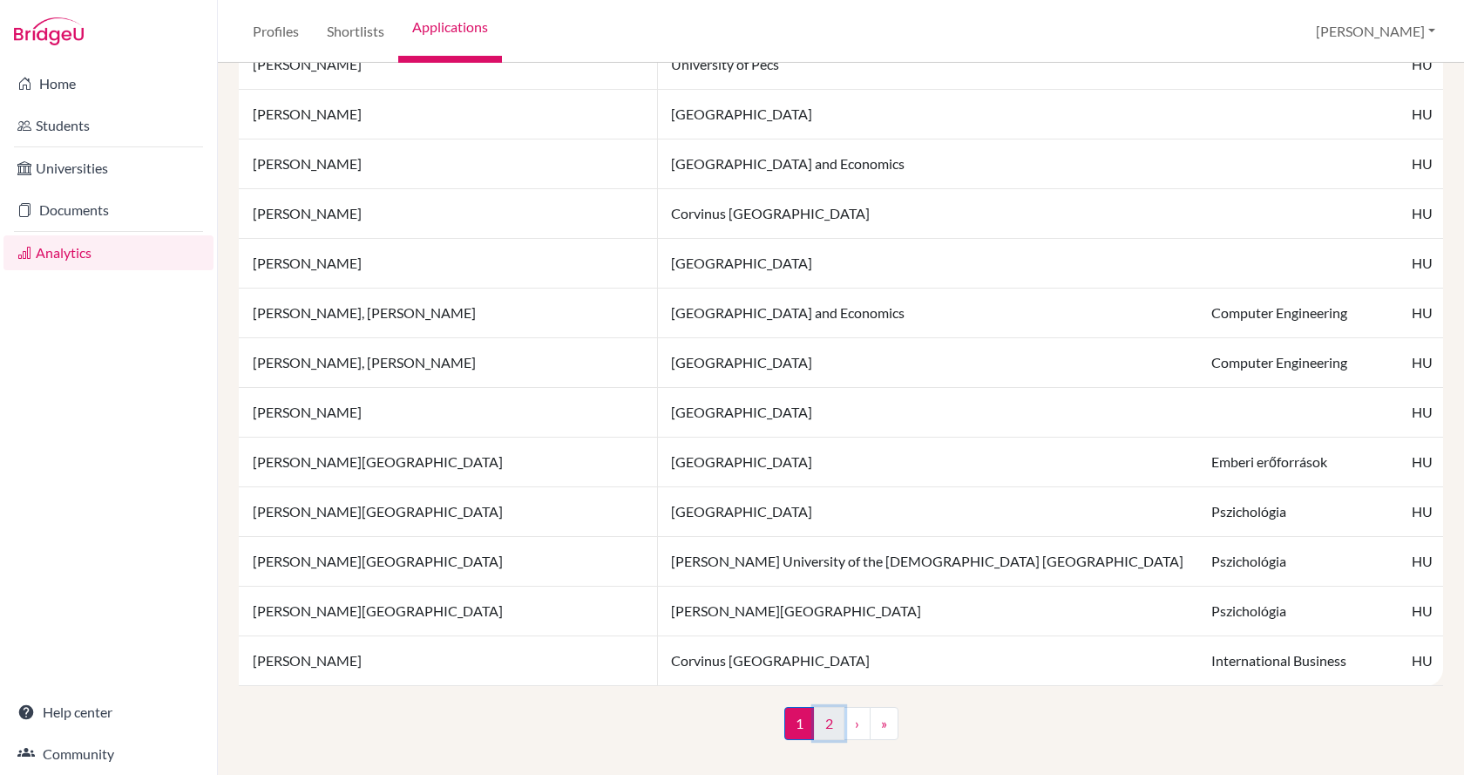
click at [824, 729] on link "2" at bounding box center [829, 723] width 31 height 33
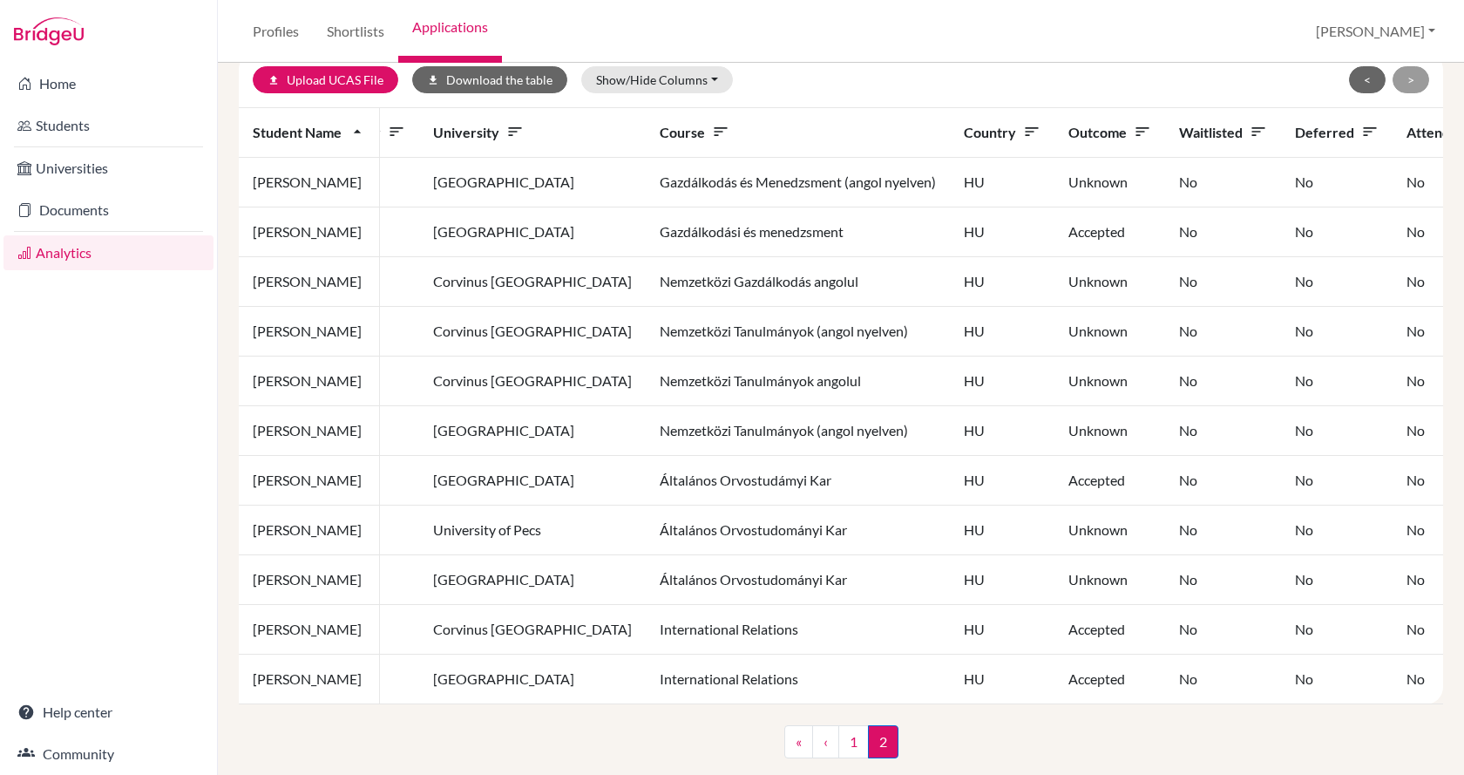
scroll to position [500, 0]
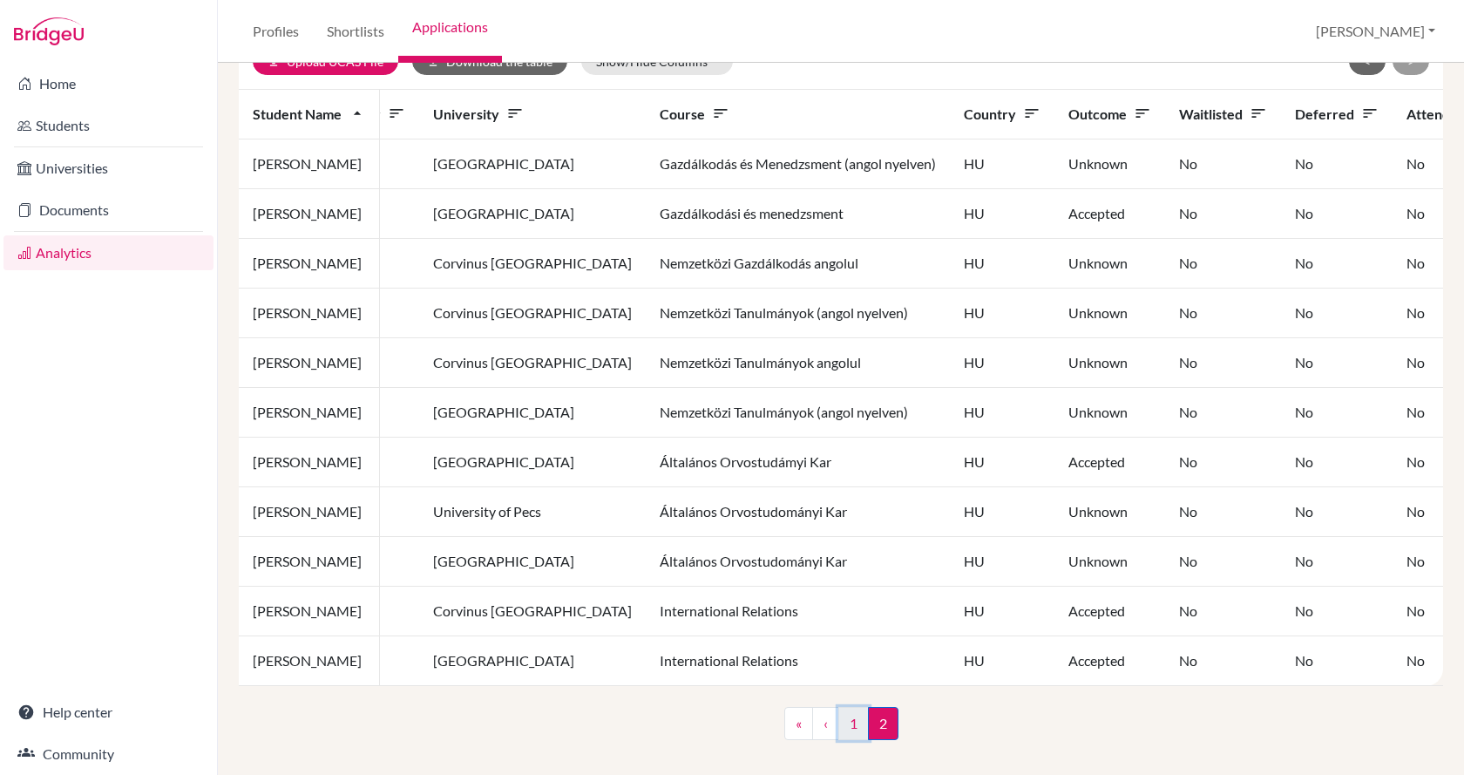
click at [850, 729] on link "1" at bounding box center [853, 723] width 31 height 33
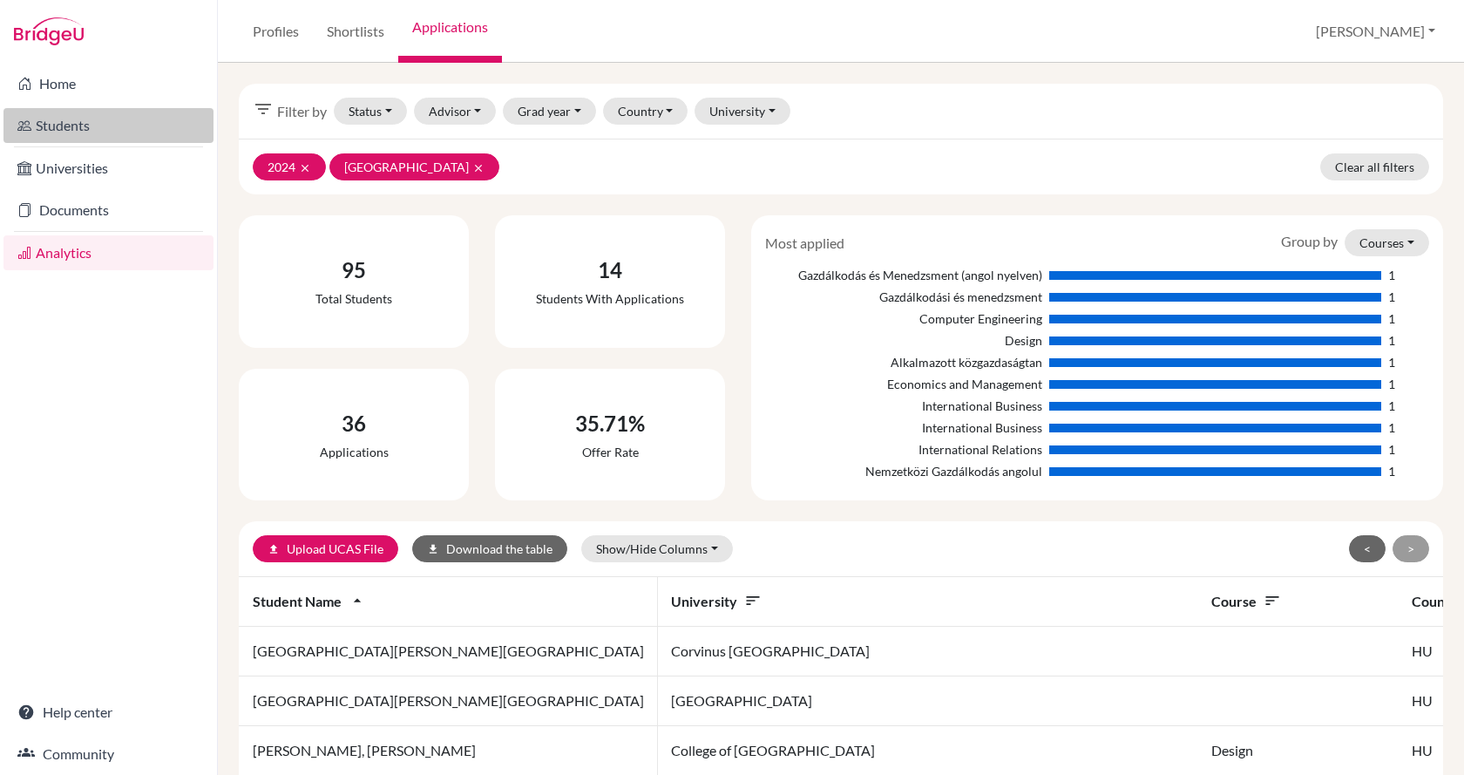
click at [87, 121] on link "Students" at bounding box center [108, 125] width 210 height 35
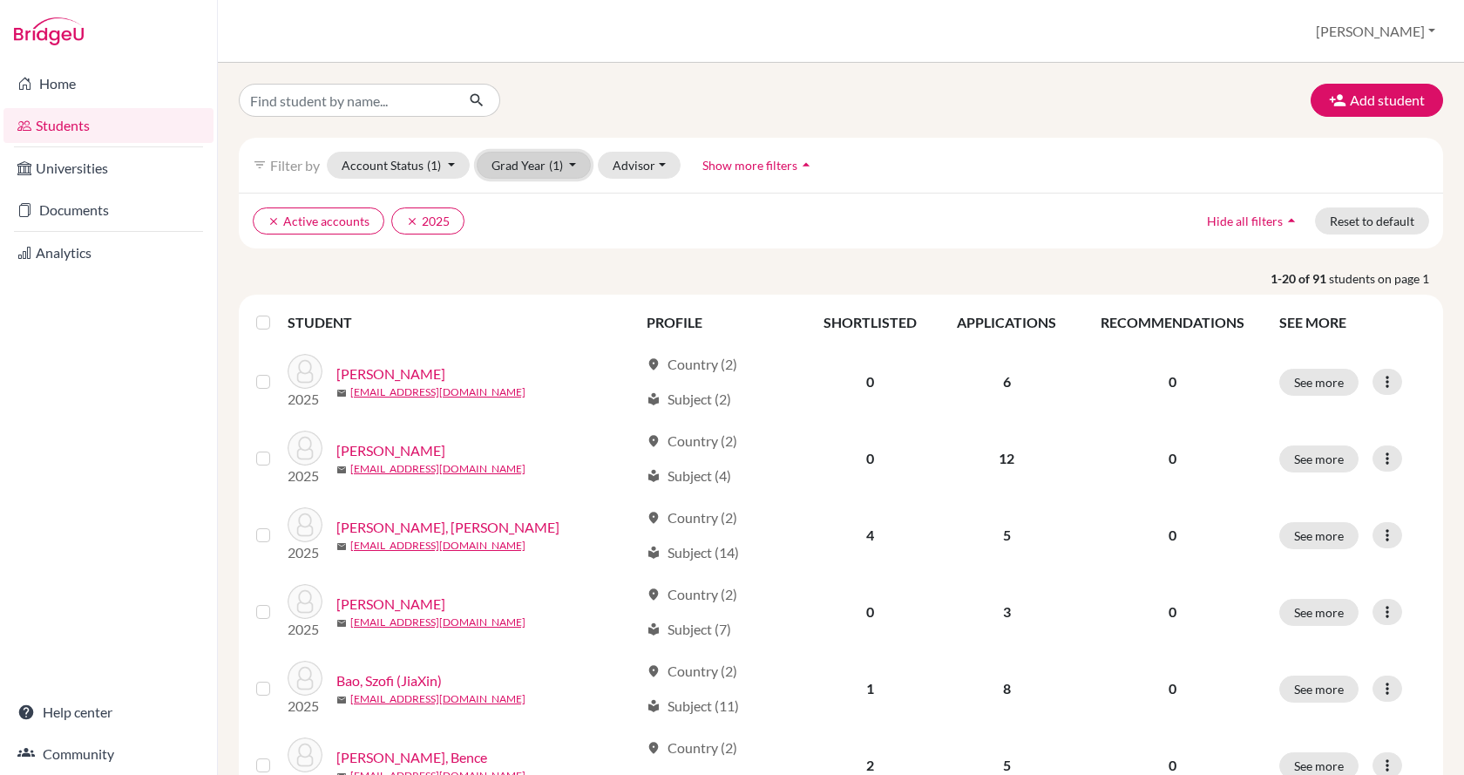
click at [567, 169] on button "Grad Year (1)" at bounding box center [534, 165] width 115 height 27
click at [537, 208] on div "2026" at bounding box center [528, 202] width 61 height 21
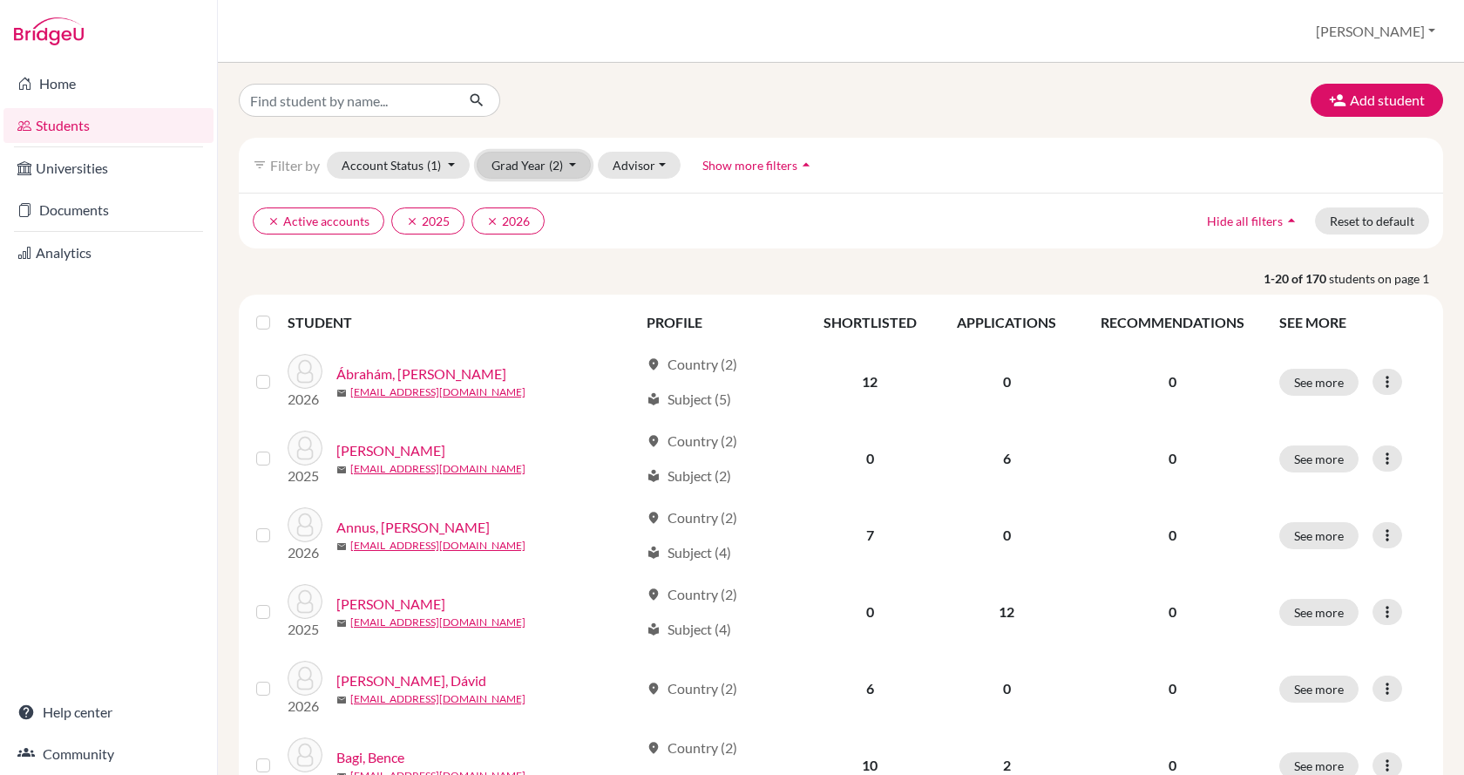
click at [553, 163] on span "(2)" at bounding box center [556, 165] width 14 height 15
click at [546, 227] on icon "done" at bounding box center [550, 229] width 17 height 17
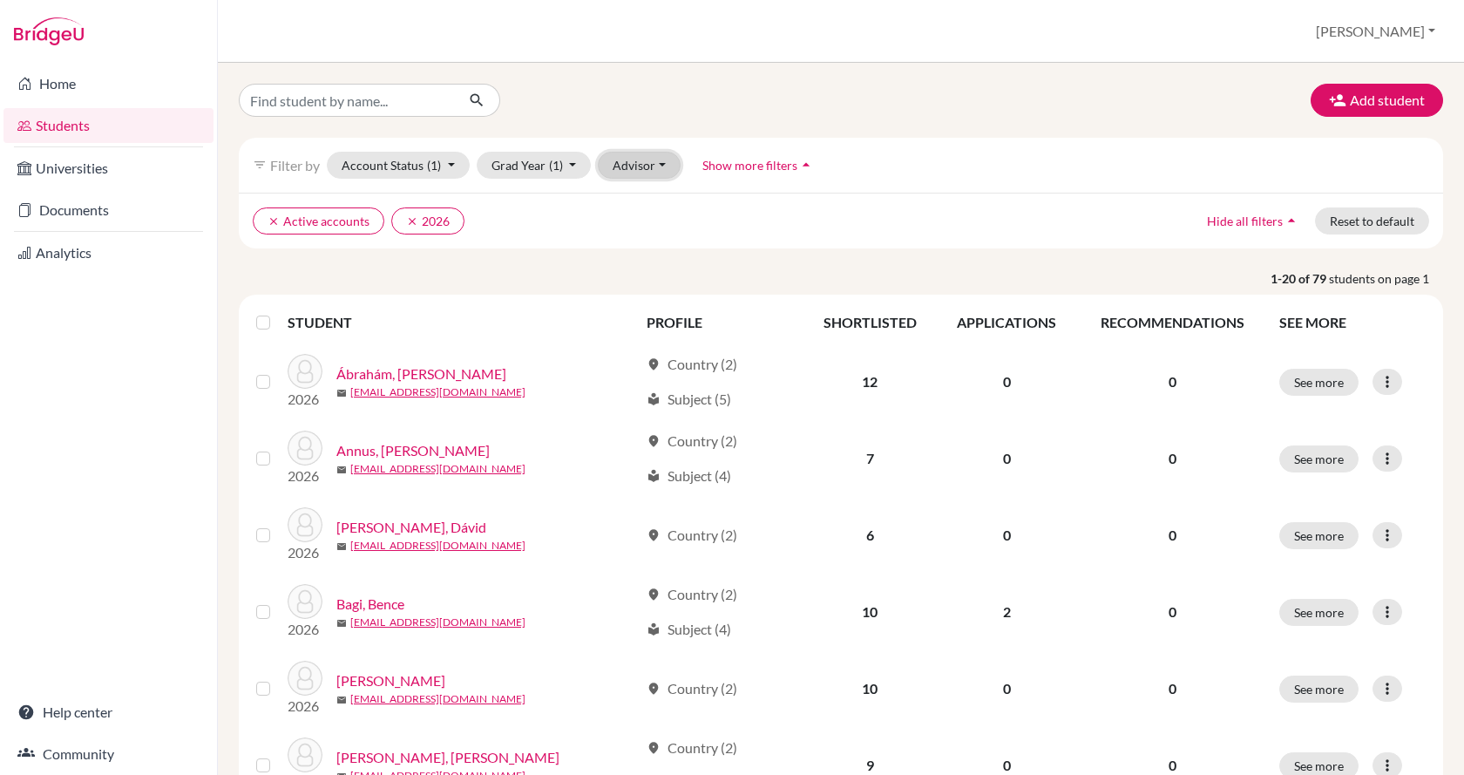
click at [636, 170] on button "Advisor" at bounding box center [639, 165] width 83 height 27
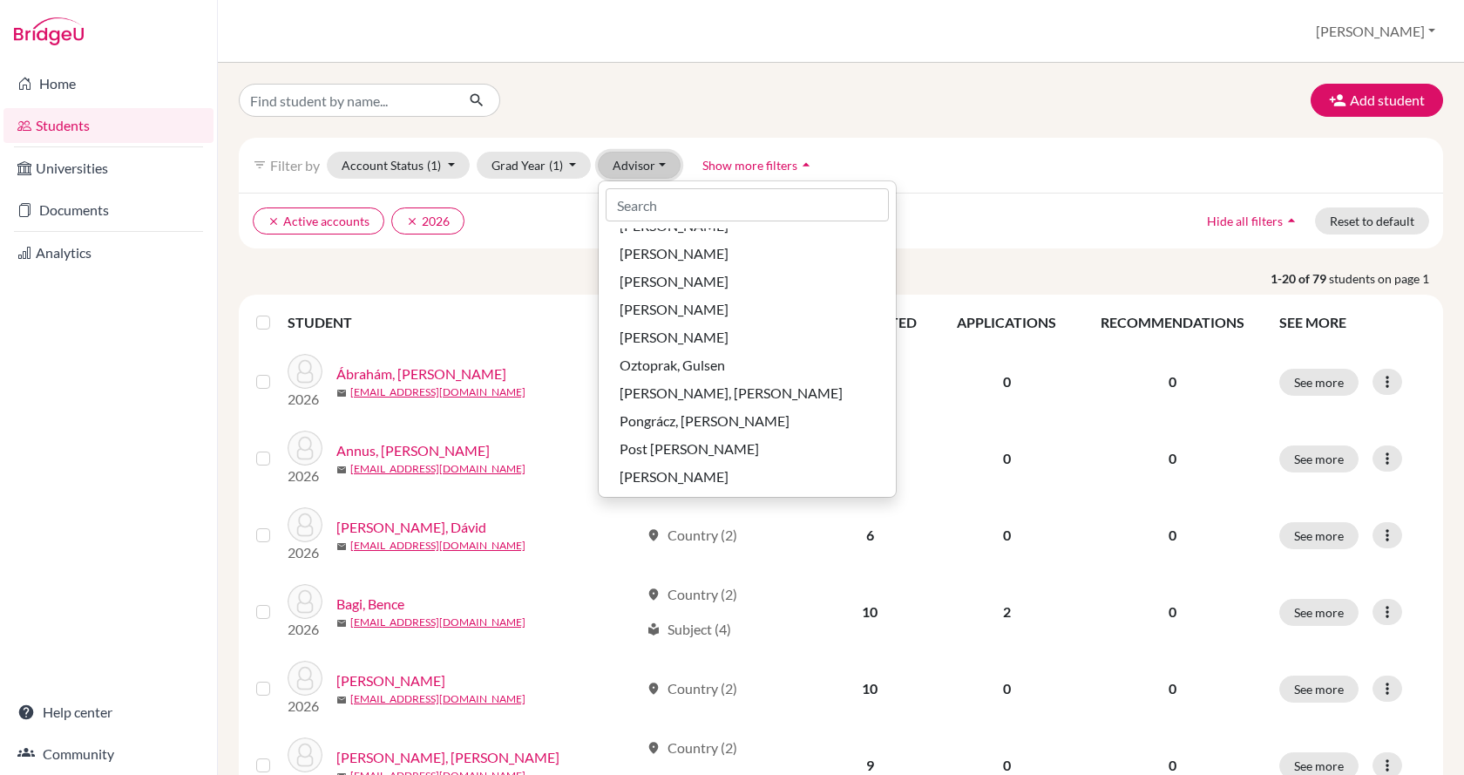
scroll to position [697, 0]
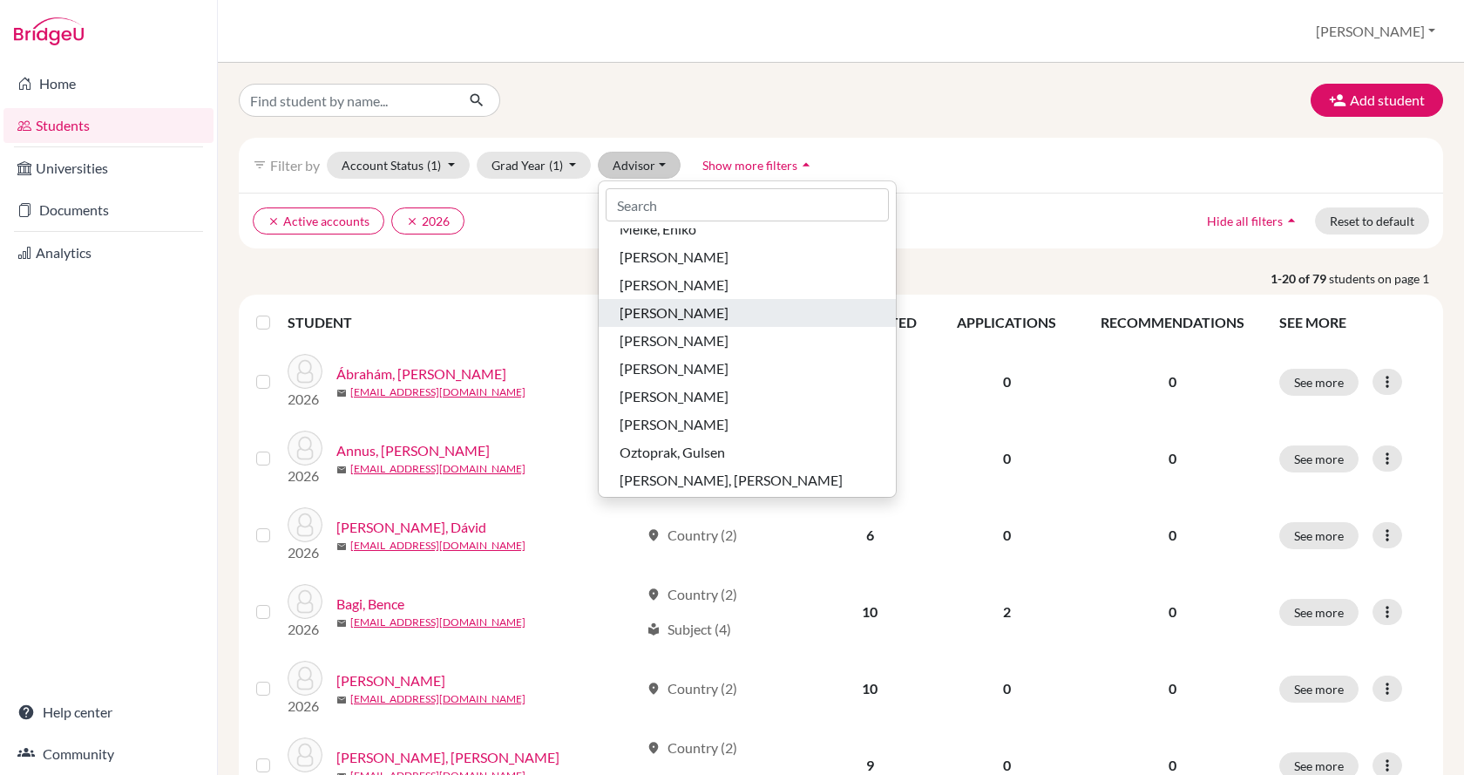
click at [661, 312] on span "[PERSON_NAME]" at bounding box center [674, 312] width 109 height 21
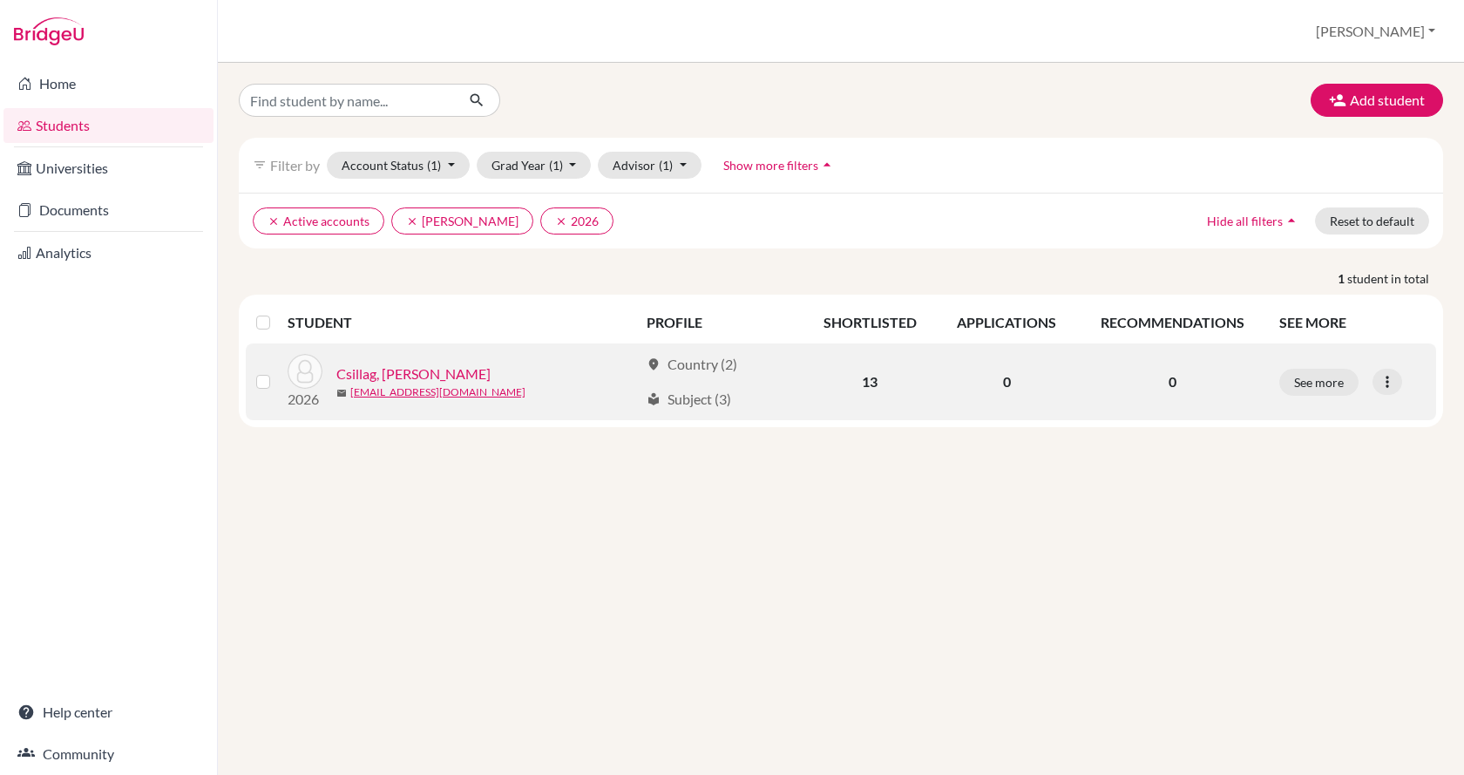
click at [398, 372] on link "Csillag, Miki" at bounding box center [413, 373] width 154 height 21
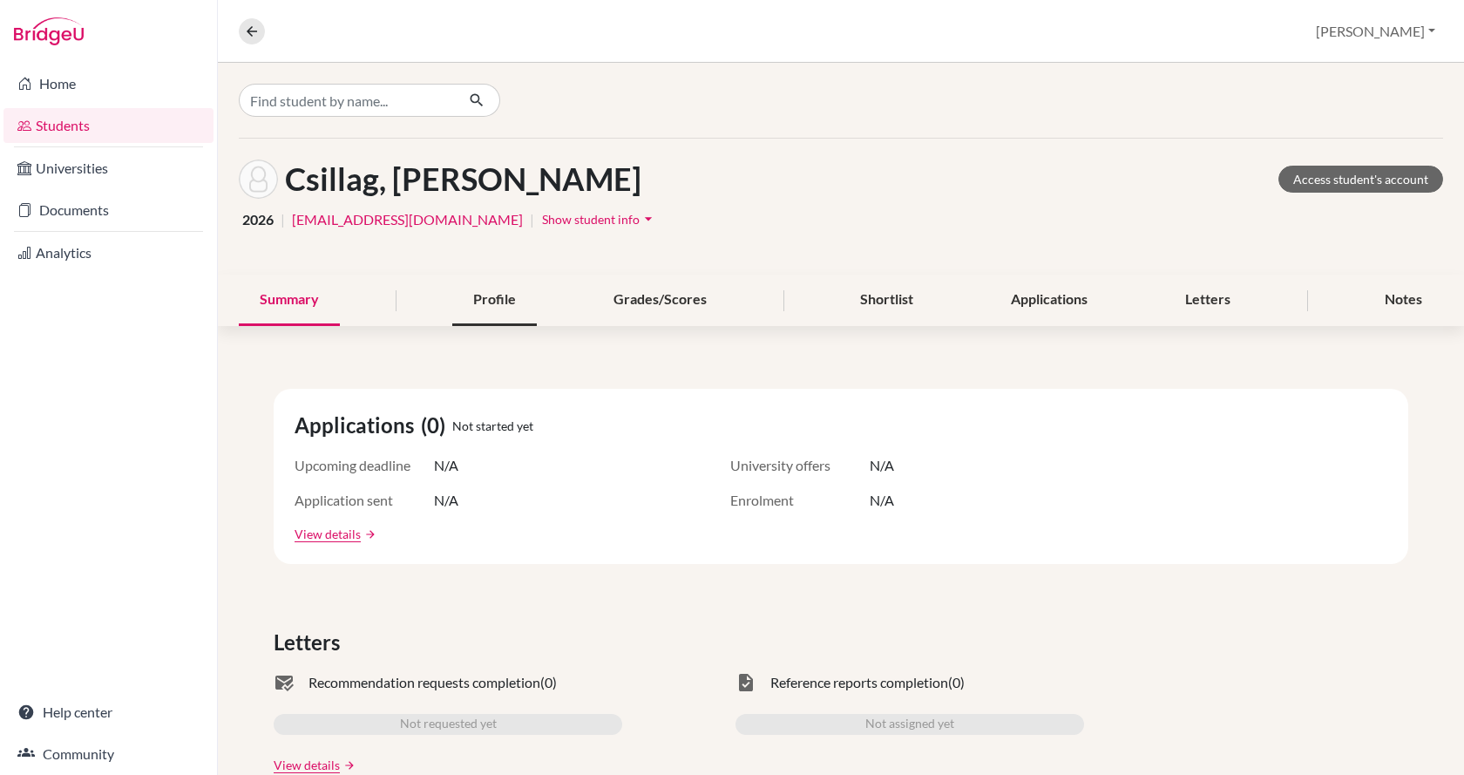
click at [489, 304] on div "Profile" at bounding box center [494, 300] width 85 height 51
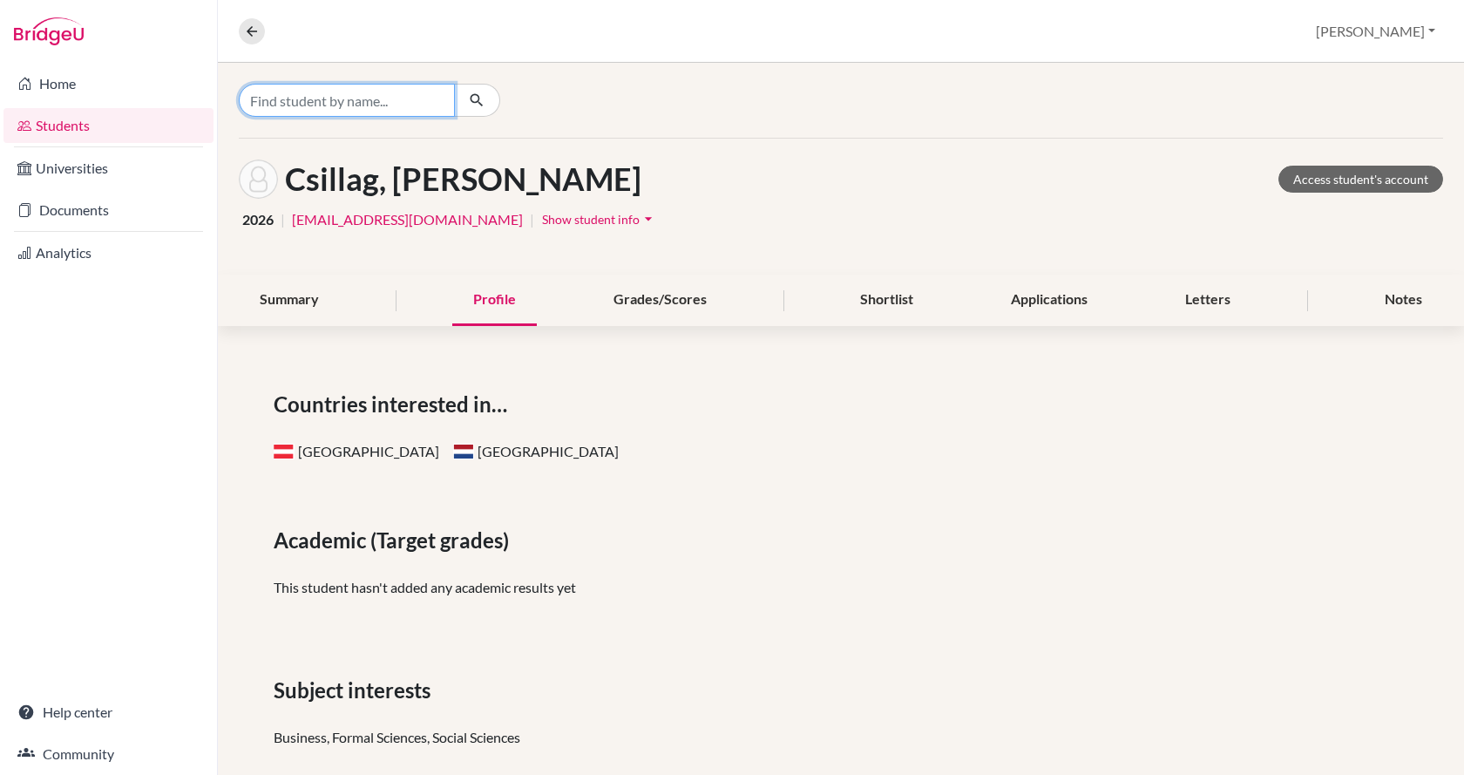
click at [288, 97] on input "Find student by name..." at bounding box center [347, 100] width 216 height 33
click at [698, 82] on div at bounding box center [841, 100] width 1246 height 75
